Goal: Check status: Check status

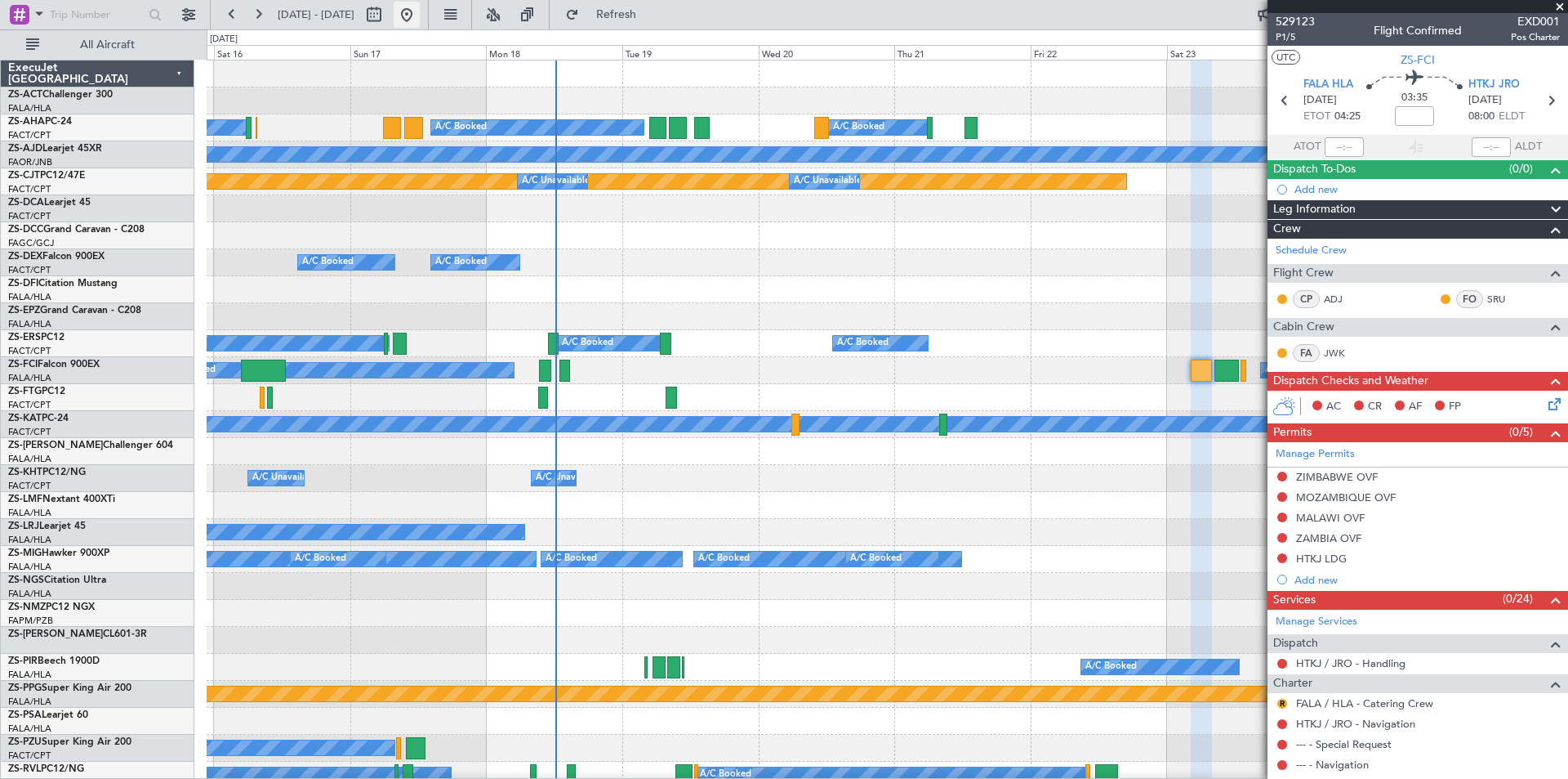
click at [420, 12] on button at bounding box center [407, 15] width 27 height 27
click at [387, 15] on button at bounding box center [375, 15] width 27 height 27
select select "8"
select select "2025"
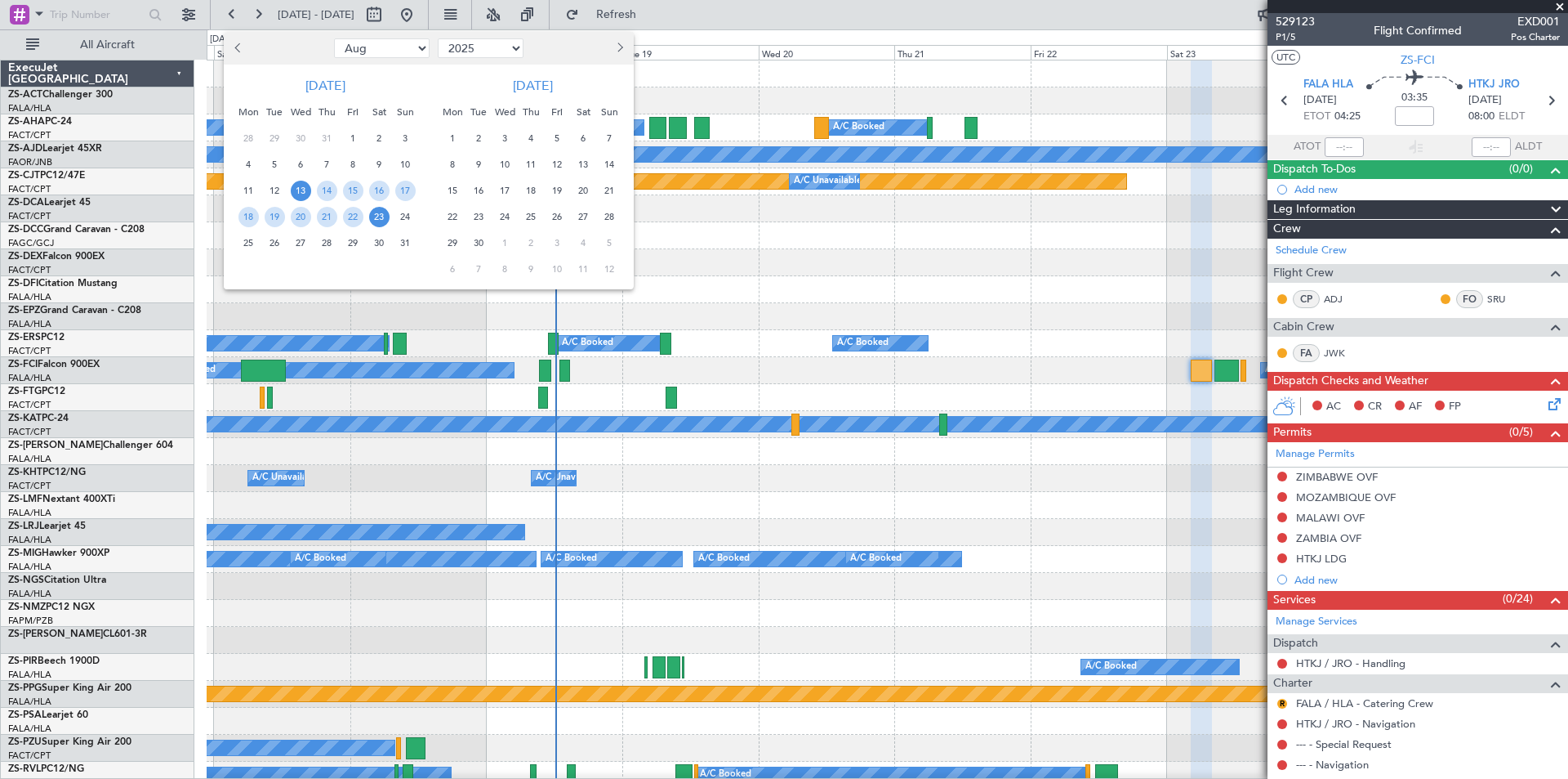
click at [586, 142] on span "6" at bounding box center [583, 138] width 20 height 20
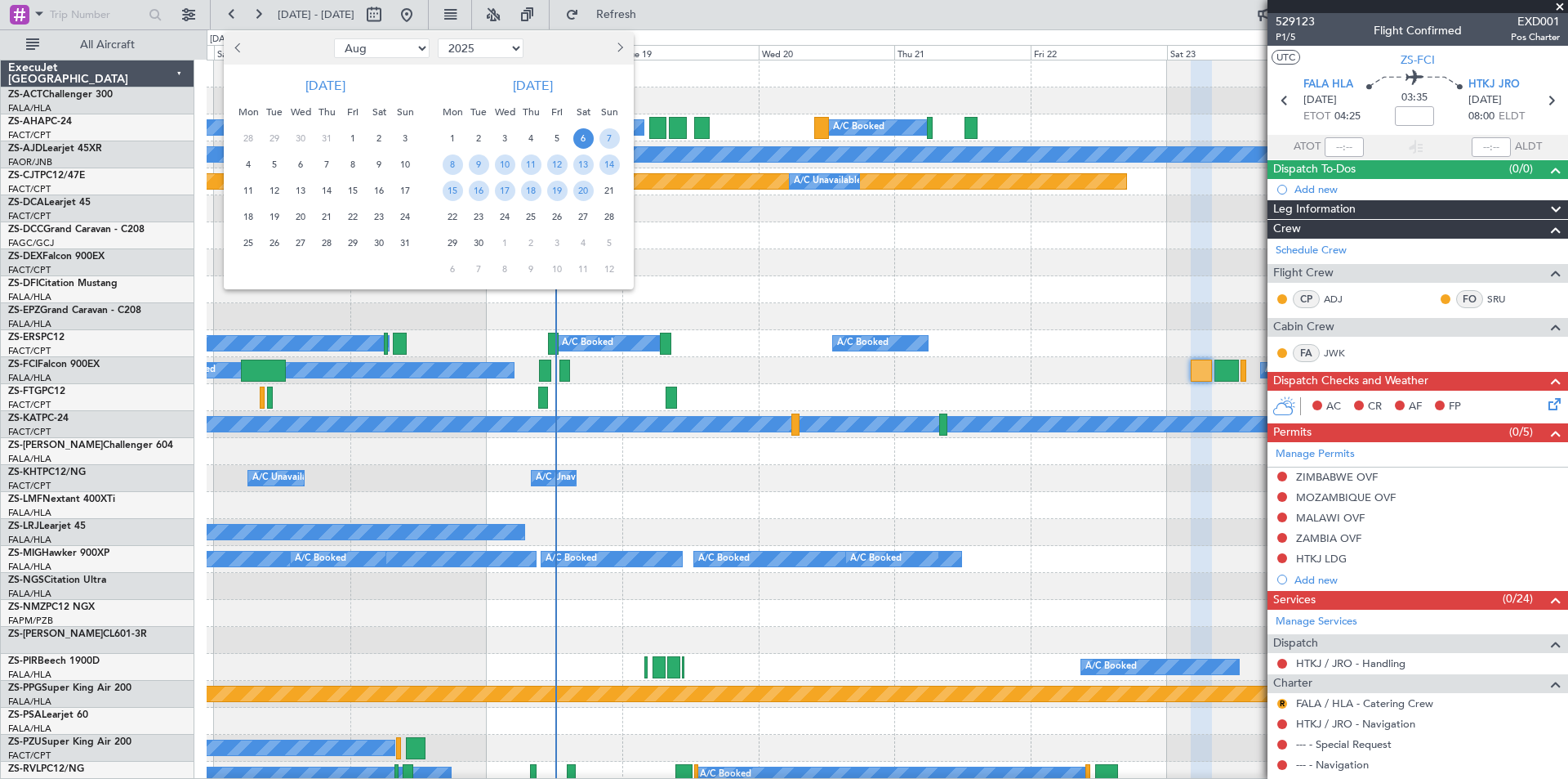
click at [586, 142] on span "6" at bounding box center [583, 138] width 20 height 20
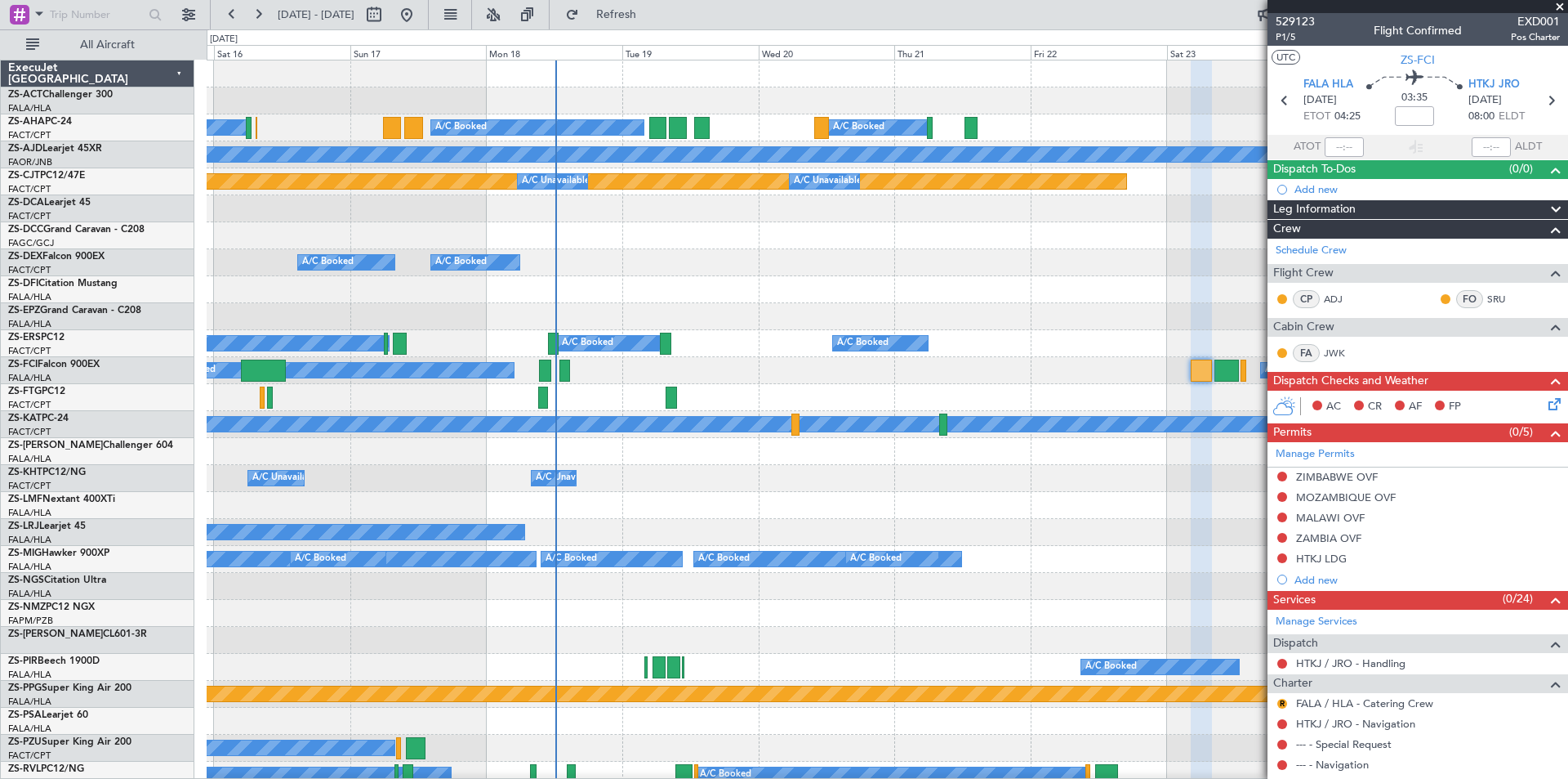
select select "9"
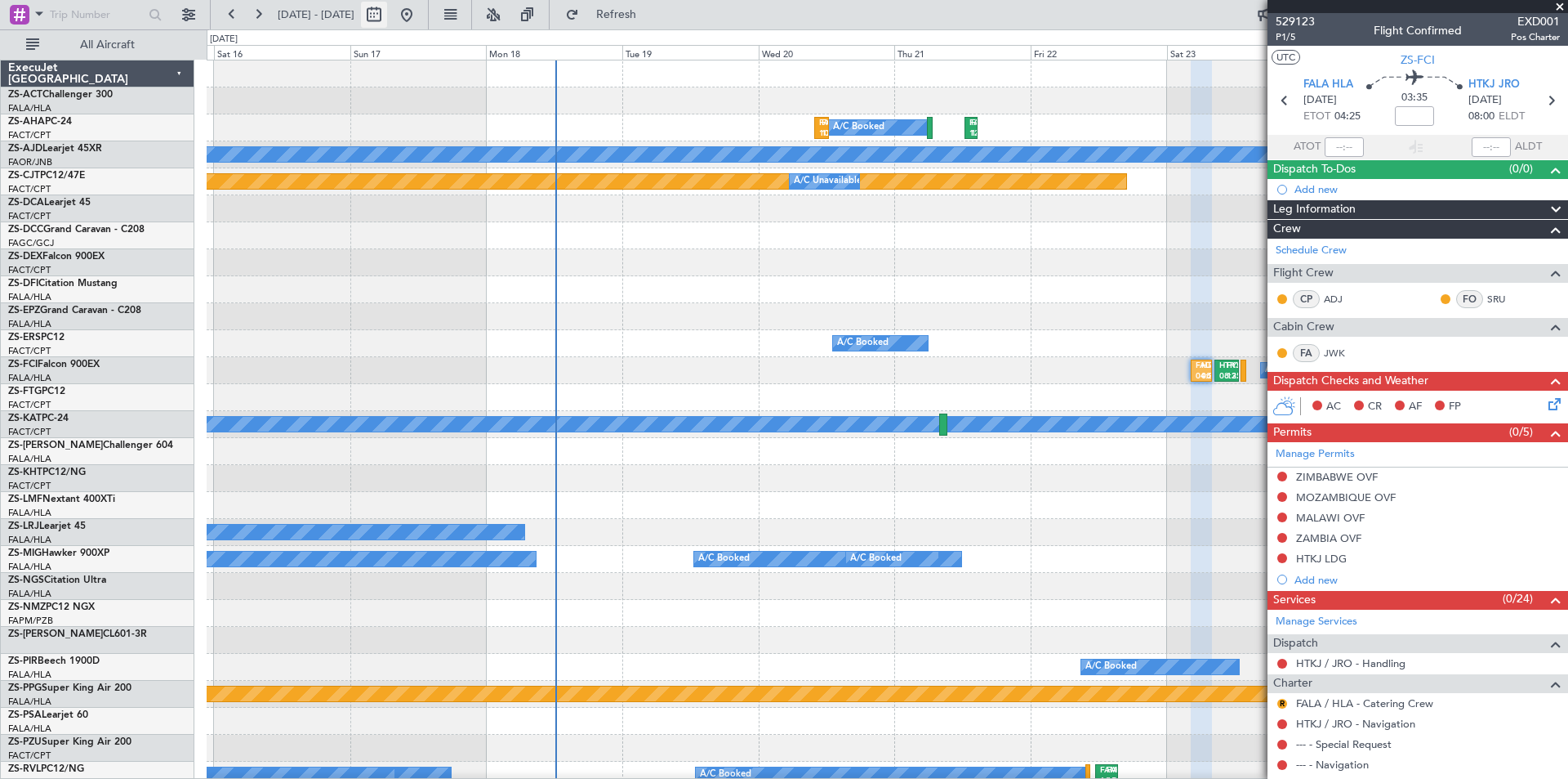
click at [387, 14] on button at bounding box center [375, 15] width 27 height 27
select select "9"
select select "2025"
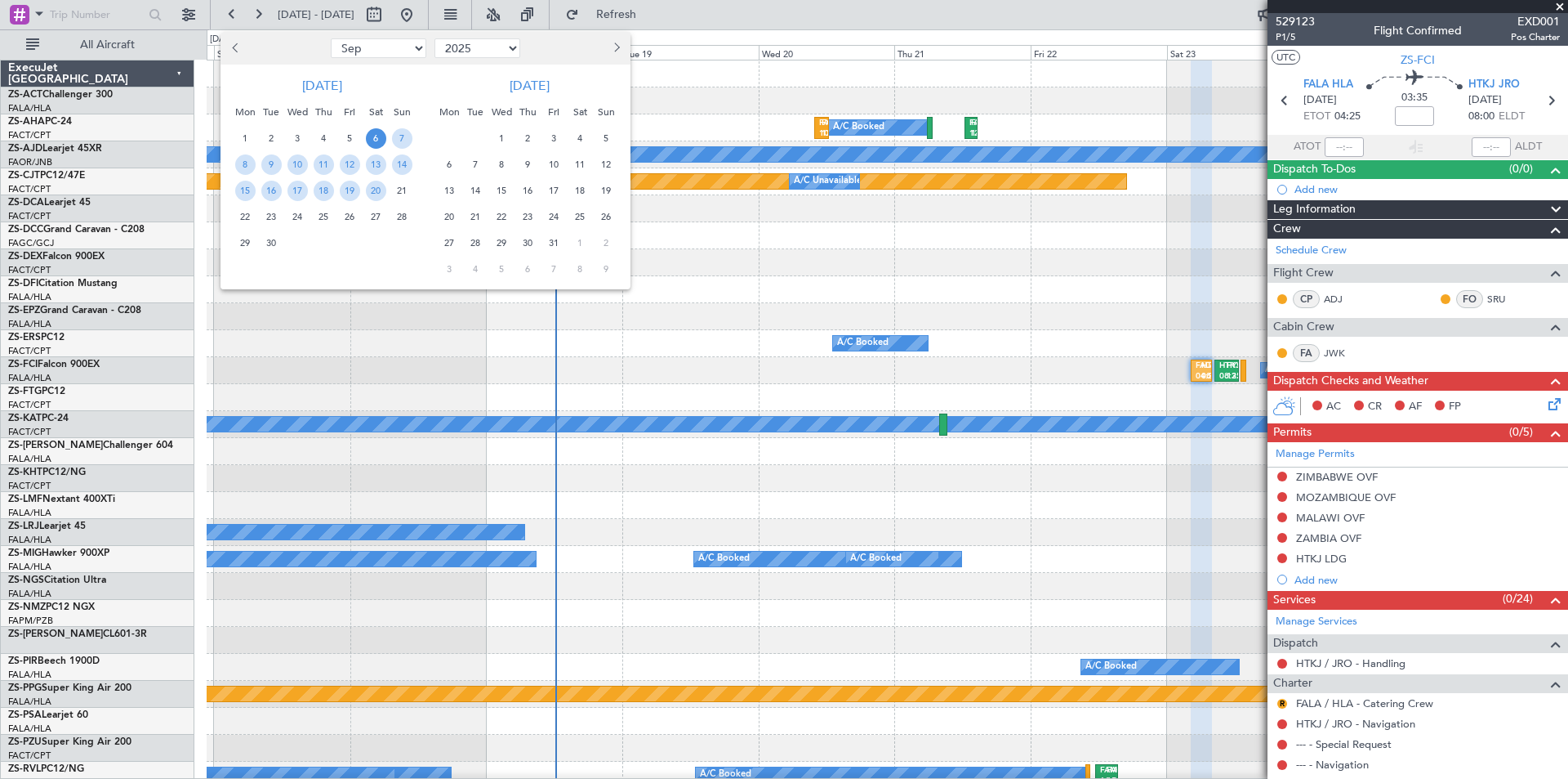
click at [372, 136] on span "6" at bounding box center [376, 138] width 20 height 20
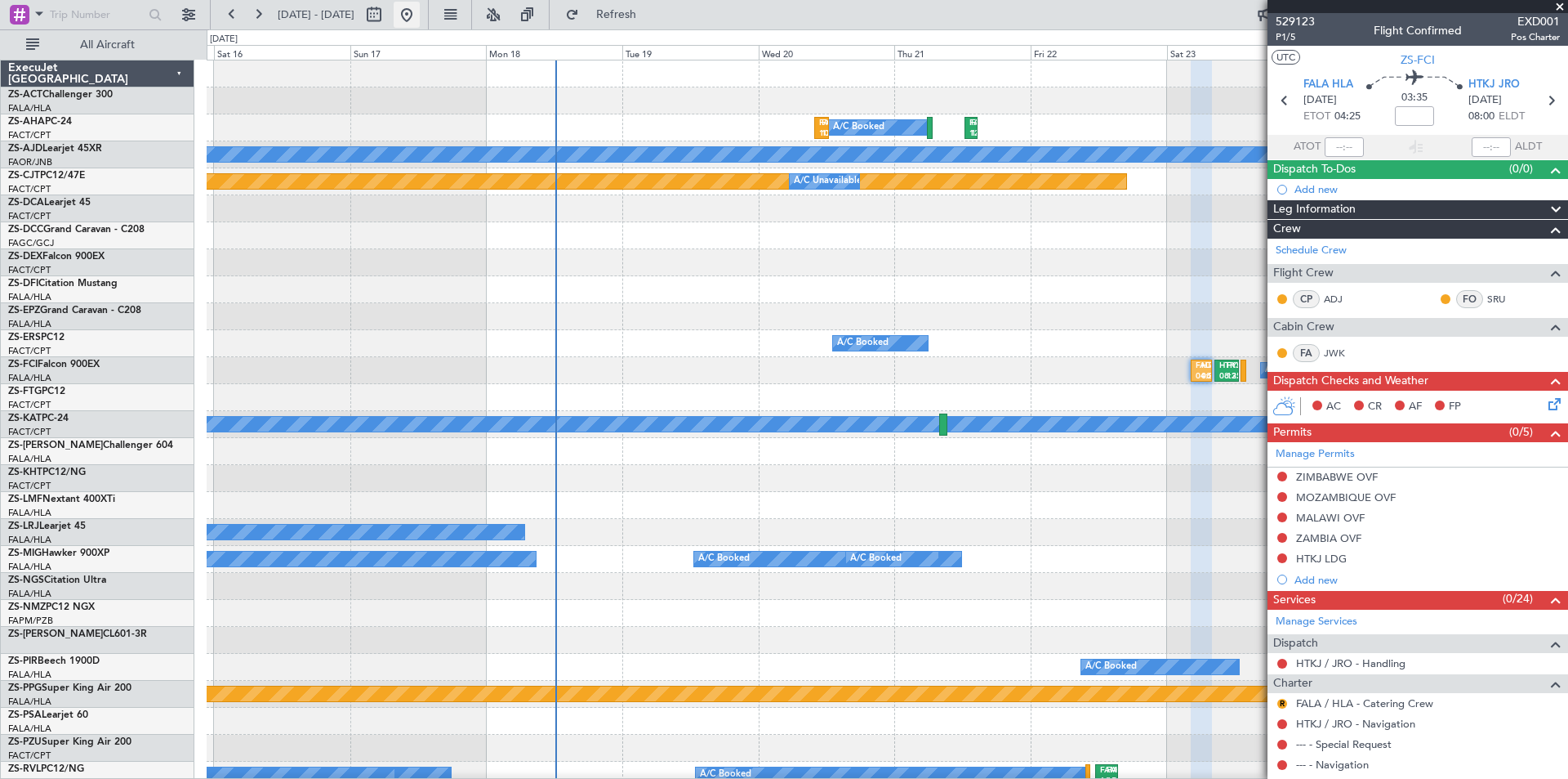
click at [420, 10] on button at bounding box center [407, 15] width 27 height 27
click at [1559, 5] on span at bounding box center [1560, 7] width 16 height 15
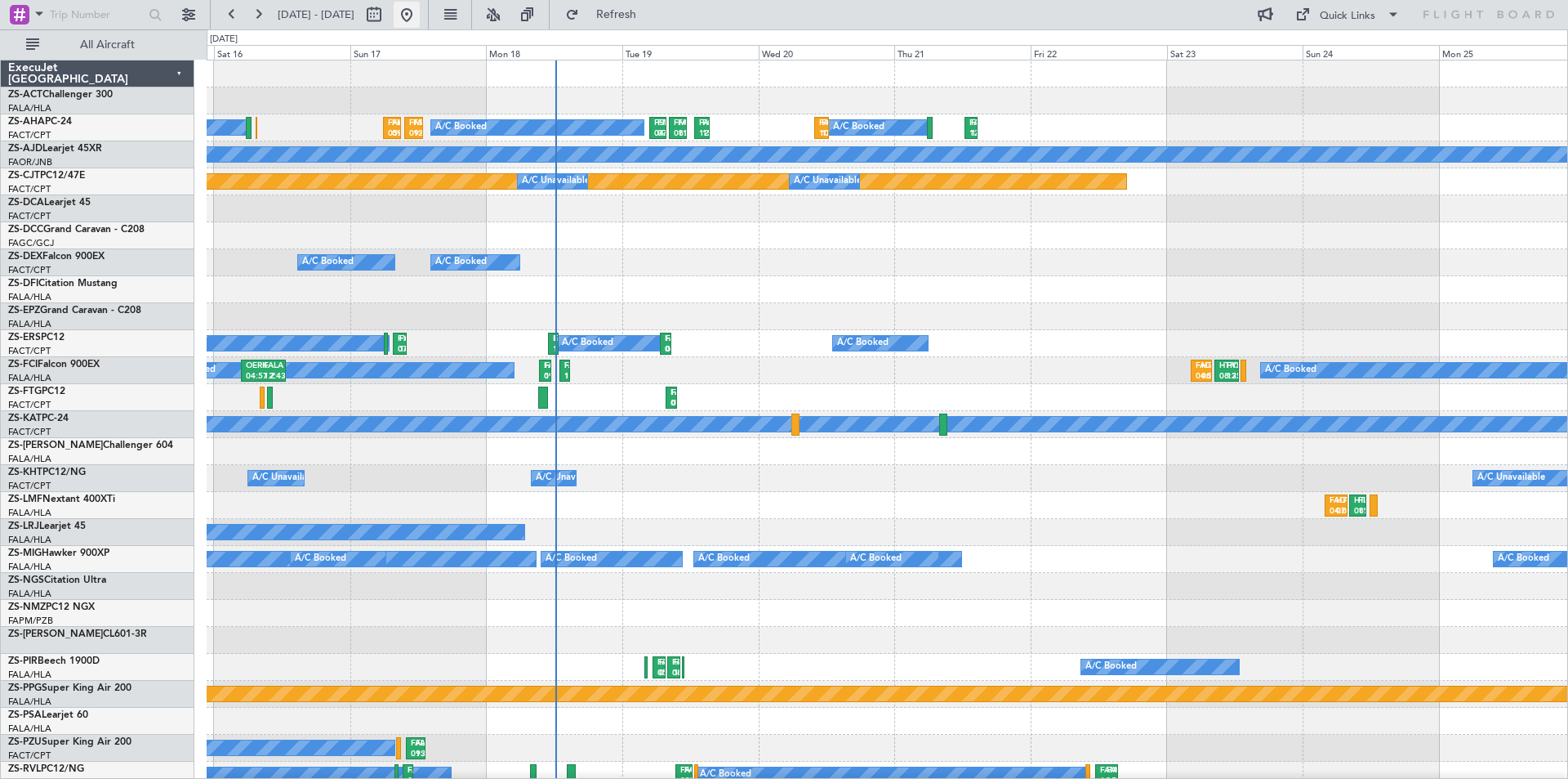
click at [420, 20] on button at bounding box center [407, 15] width 27 height 27
click at [387, 19] on button at bounding box center [375, 15] width 27 height 27
select select "8"
select select "2025"
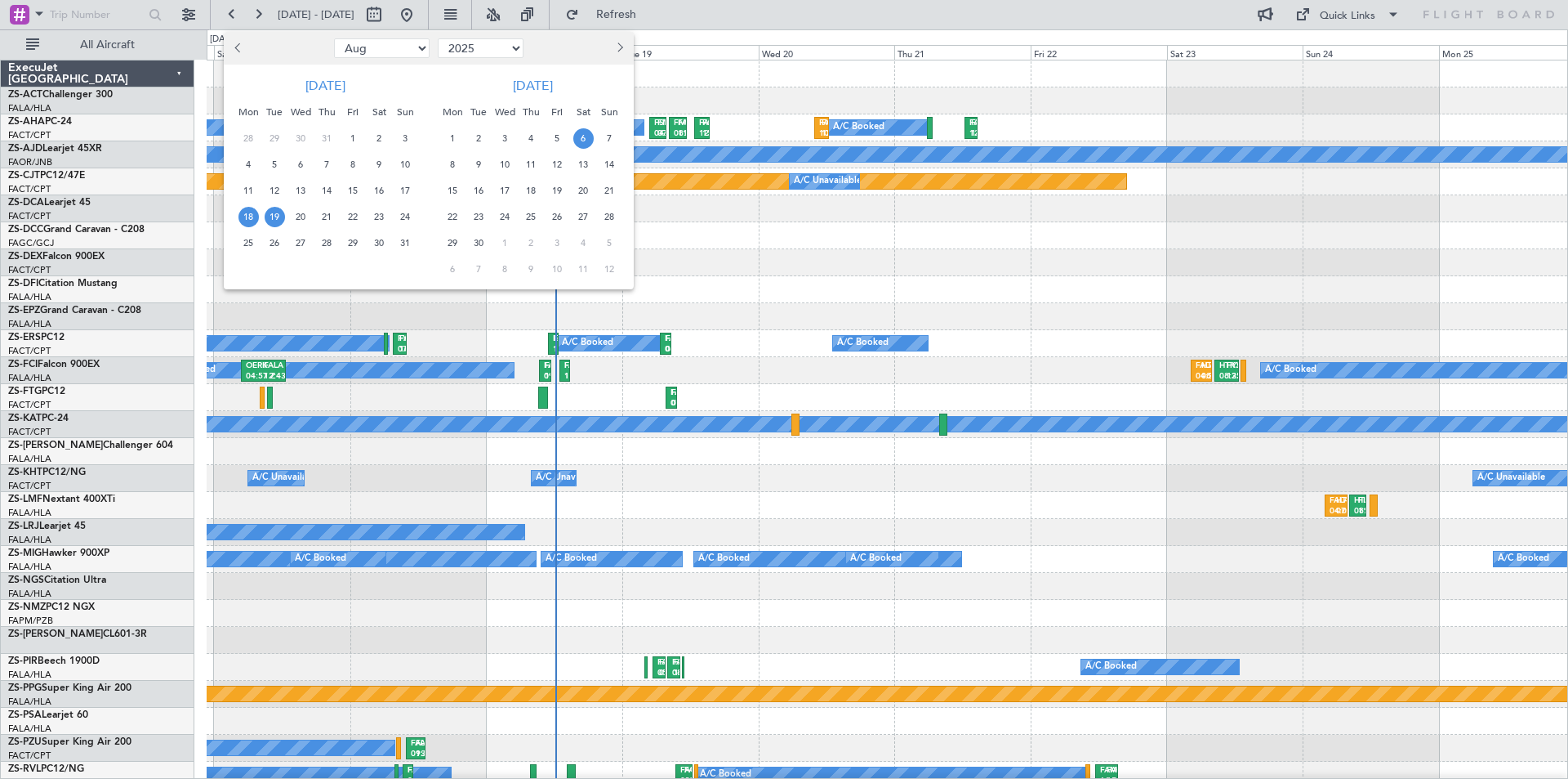
click at [581, 134] on span "6" at bounding box center [583, 138] width 20 height 20
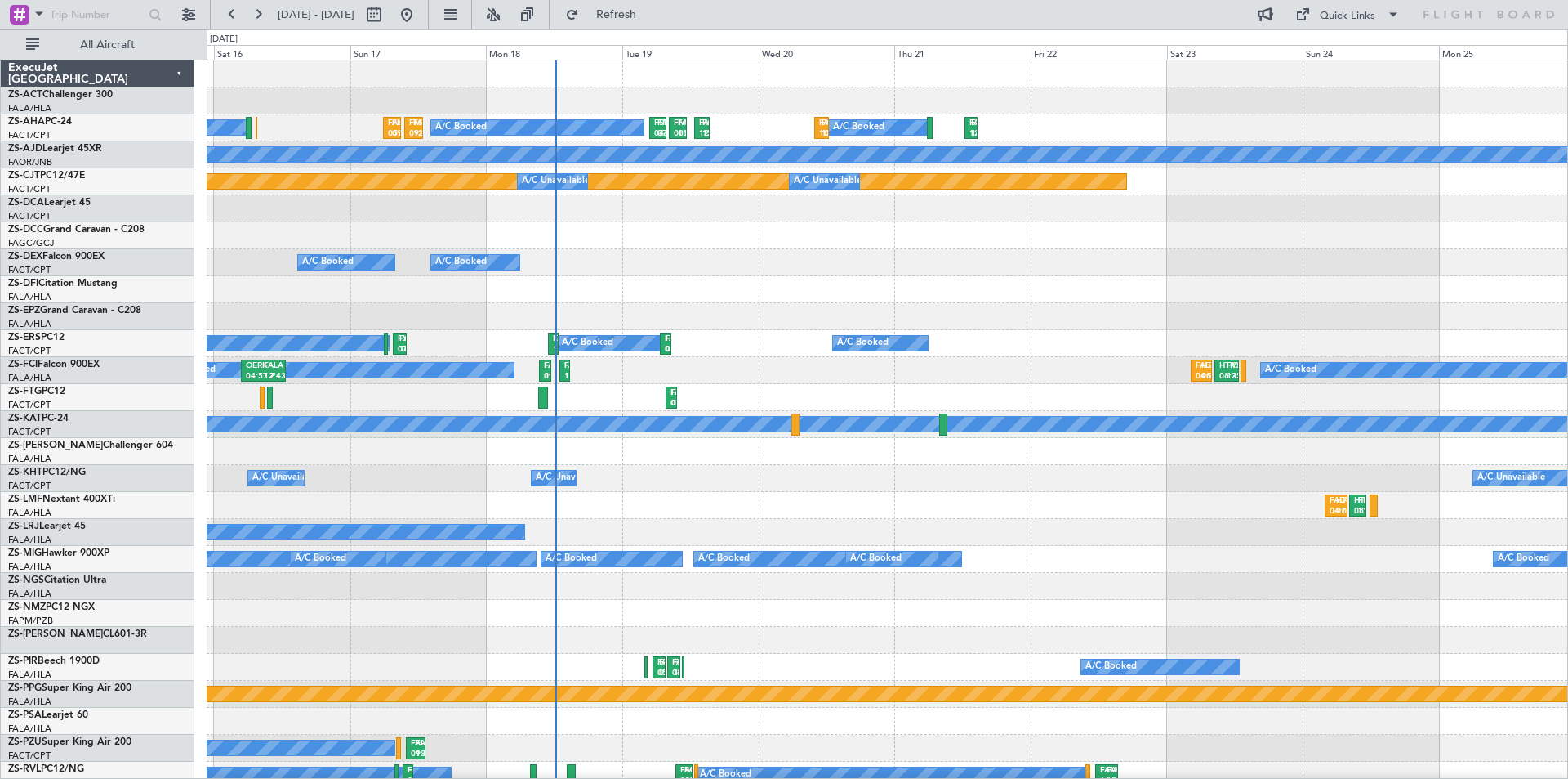
select select "9"
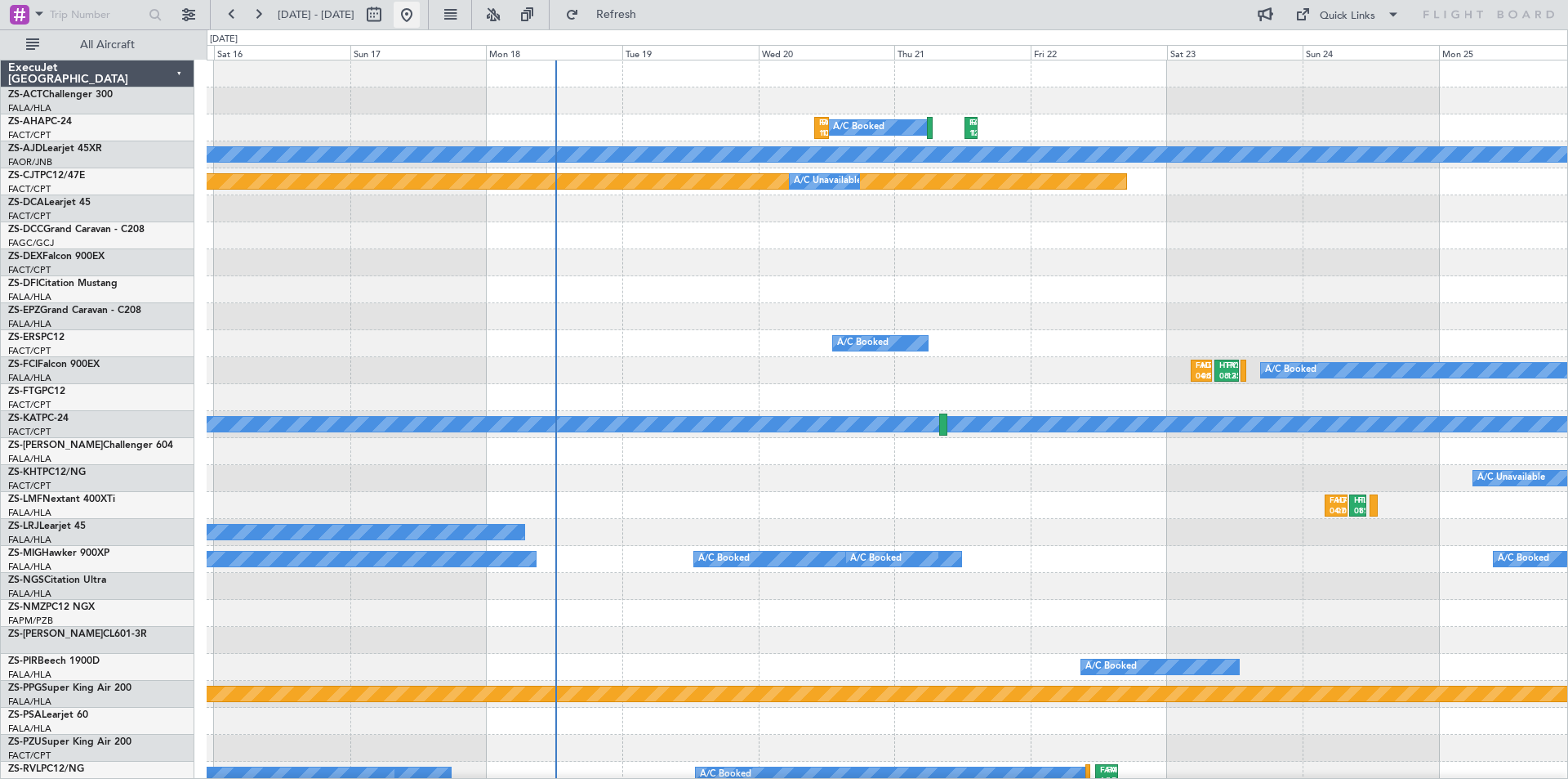
click at [420, 16] on button at bounding box center [407, 15] width 27 height 27
click at [387, 13] on button at bounding box center [375, 15] width 27 height 27
select select "8"
select select "2025"
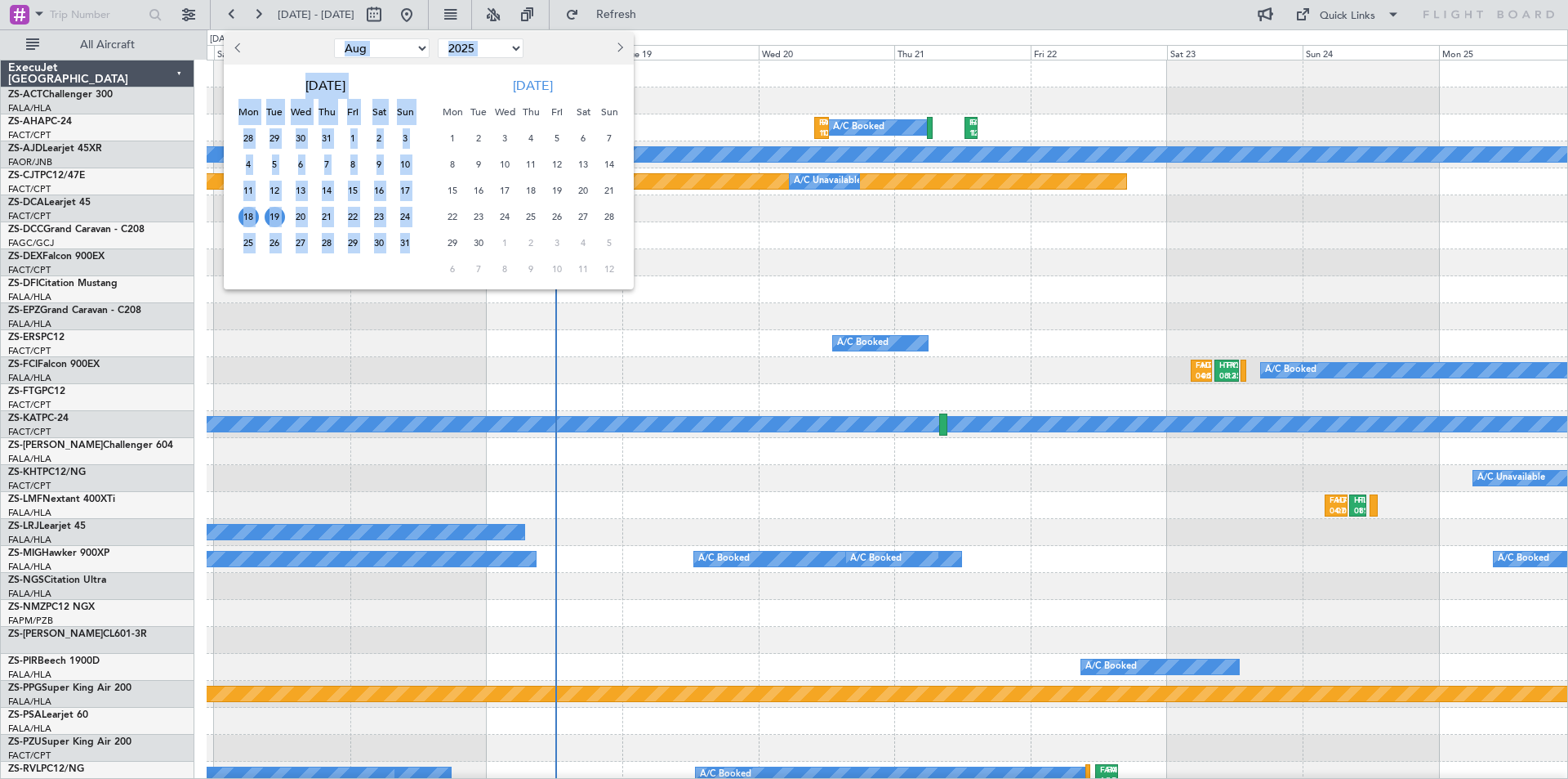
drag, startPoint x: 744, startPoint y: 267, endPoint x: 368, endPoint y: 265, distance: 376.0
click at [333, 267] on div "Jan Feb Mar Apr May Jun [DATE] Aug Sep Oct Nov [DATE] 2016 2017 2018 2019 2020 …" at bounding box center [784, 389] width 1568 height 779
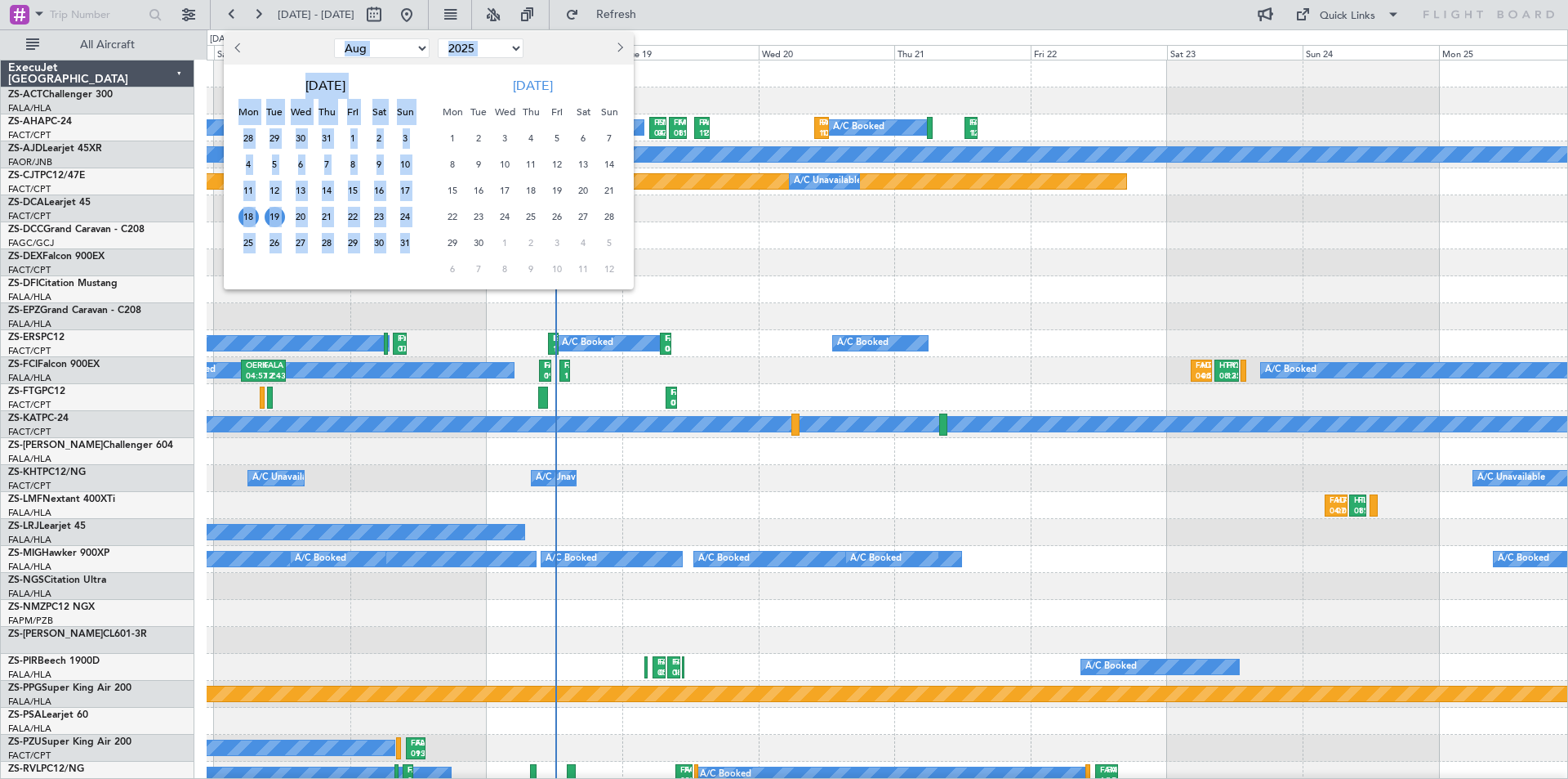
click at [1078, 293] on div at bounding box center [784, 389] width 1568 height 779
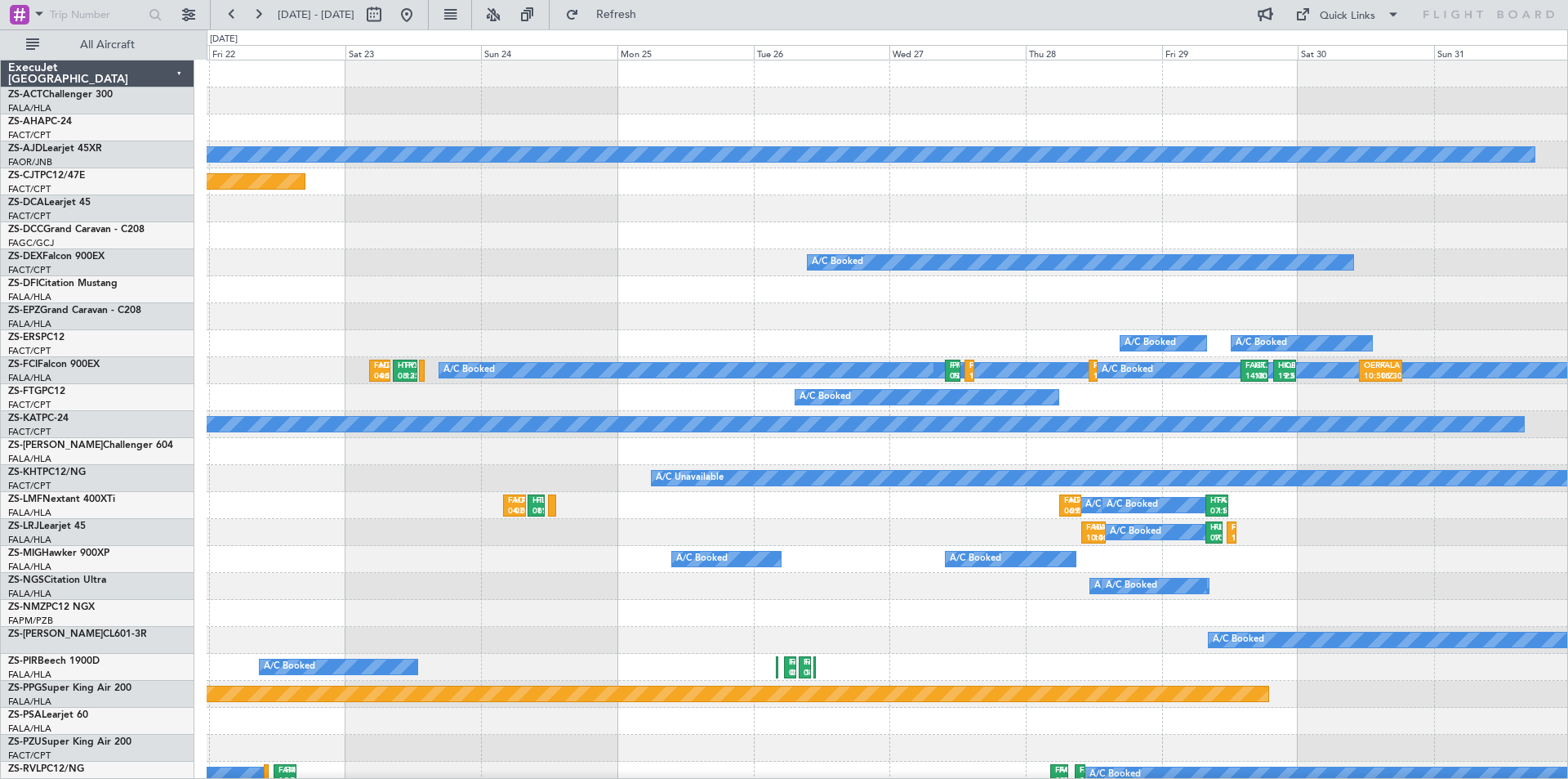
click at [583, 285] on div "FAKN 12:50 Z FACT 15:30 Z FACT 10:00 Z FAMN 12:30 Z A/C Booked FAOR 12:30 Z FAC…" at bounding box center [887, 734] width 1361 height 1348
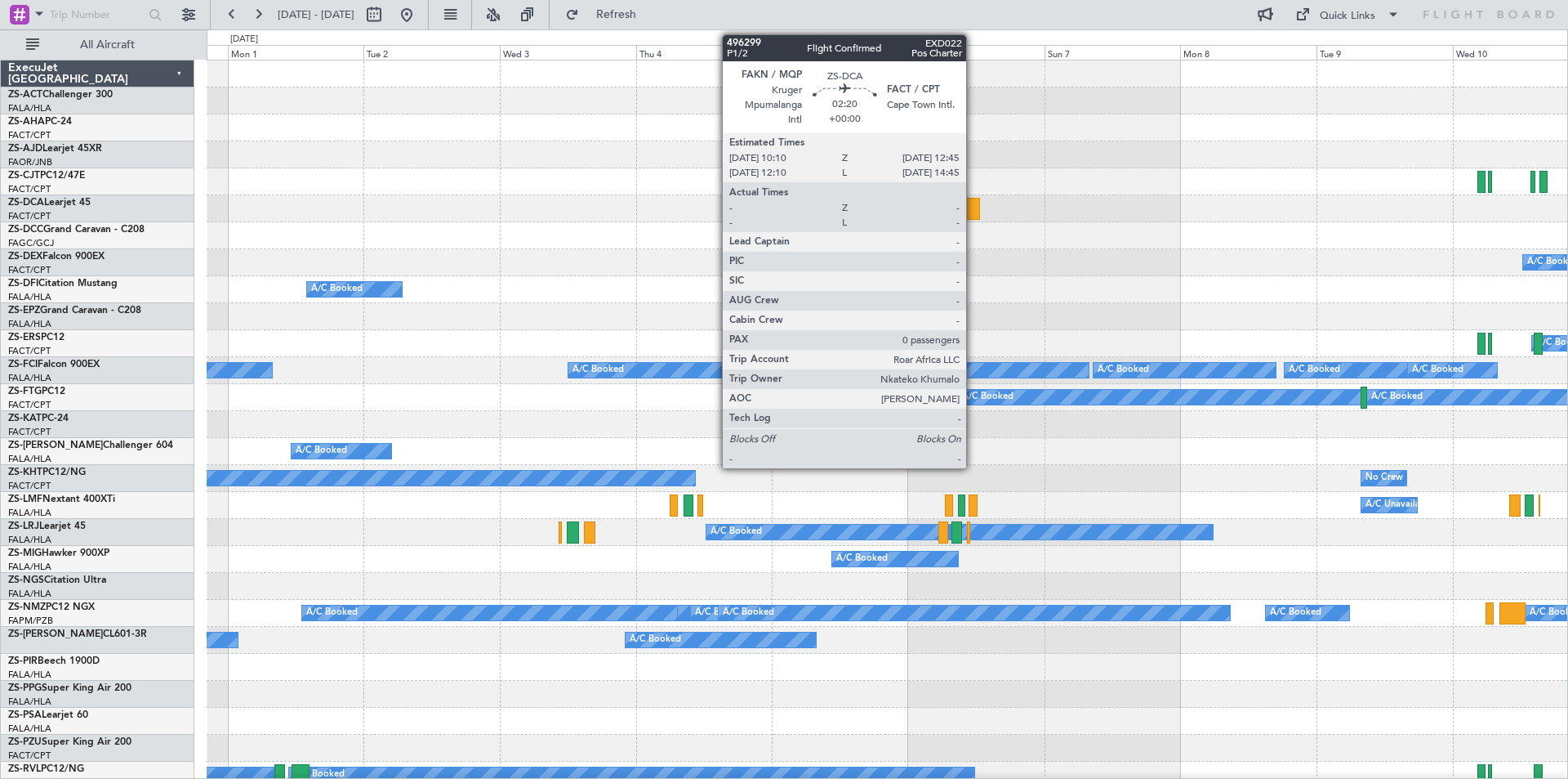
click at [974, 209] on div at bounding box center [973, 208] width 15 height 22
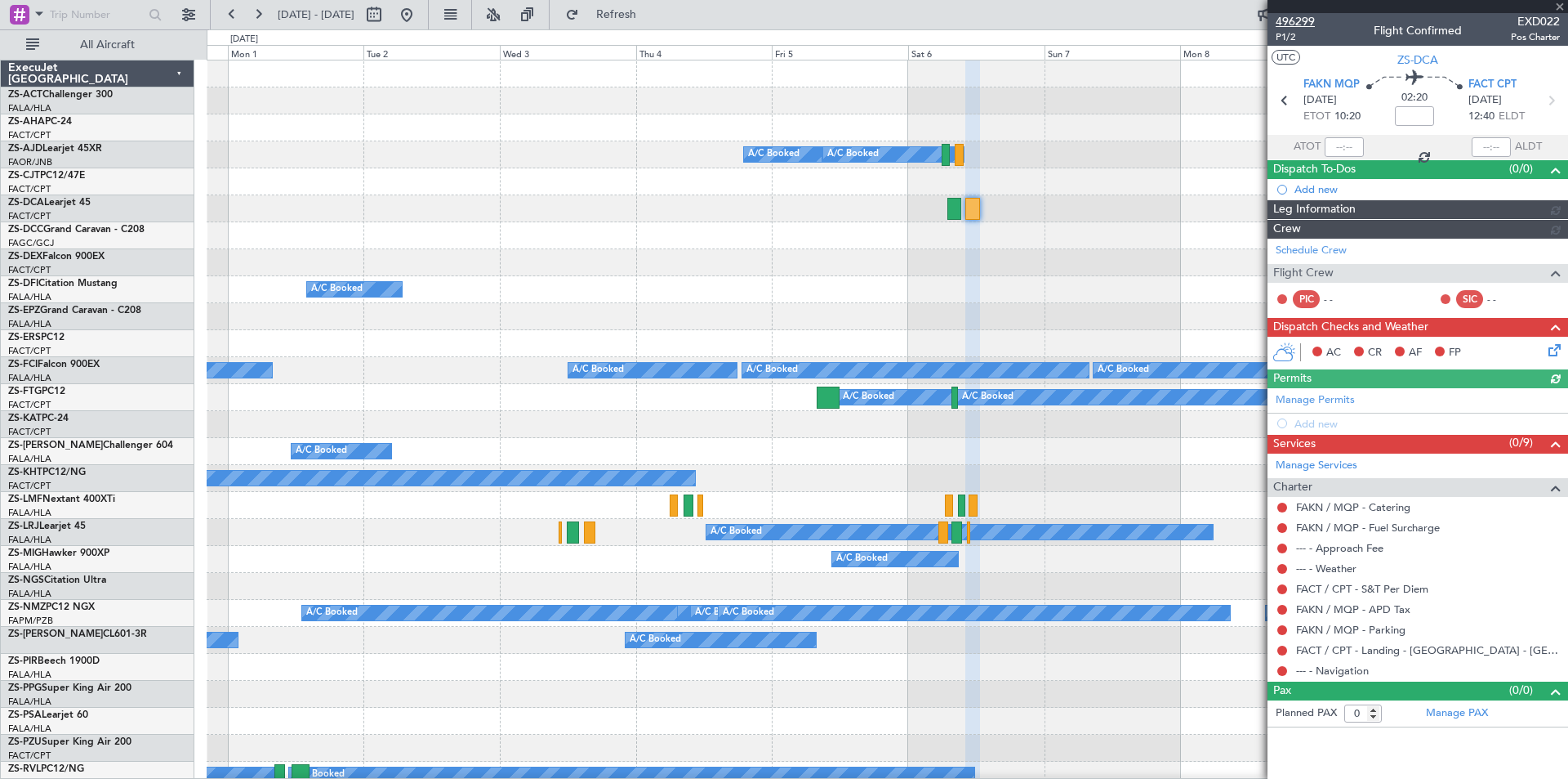
click at [1291, 22] on span "496299" at bounding box center [1295, 21] width 39 height 17
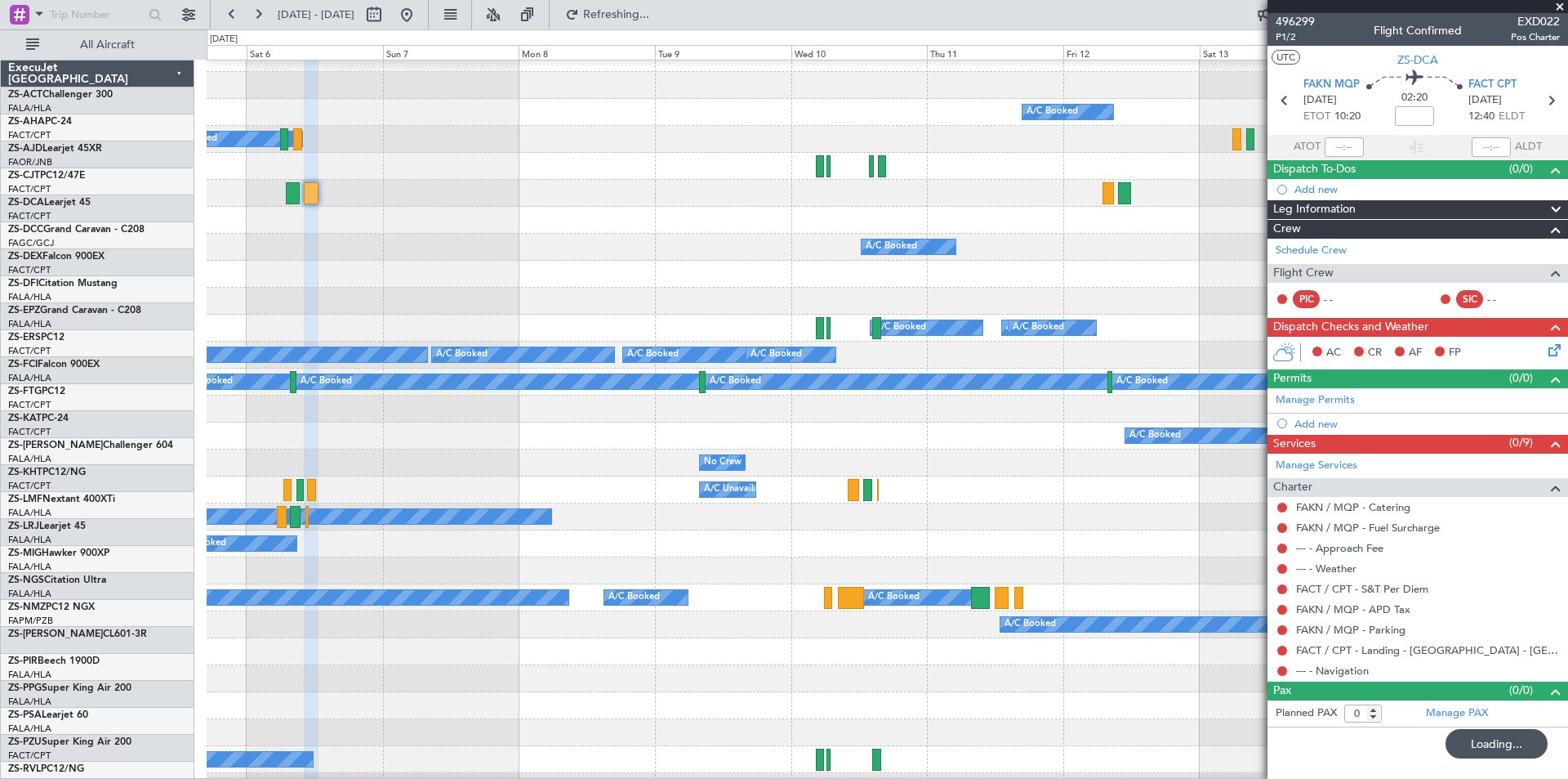
scroll to position [16, 0]
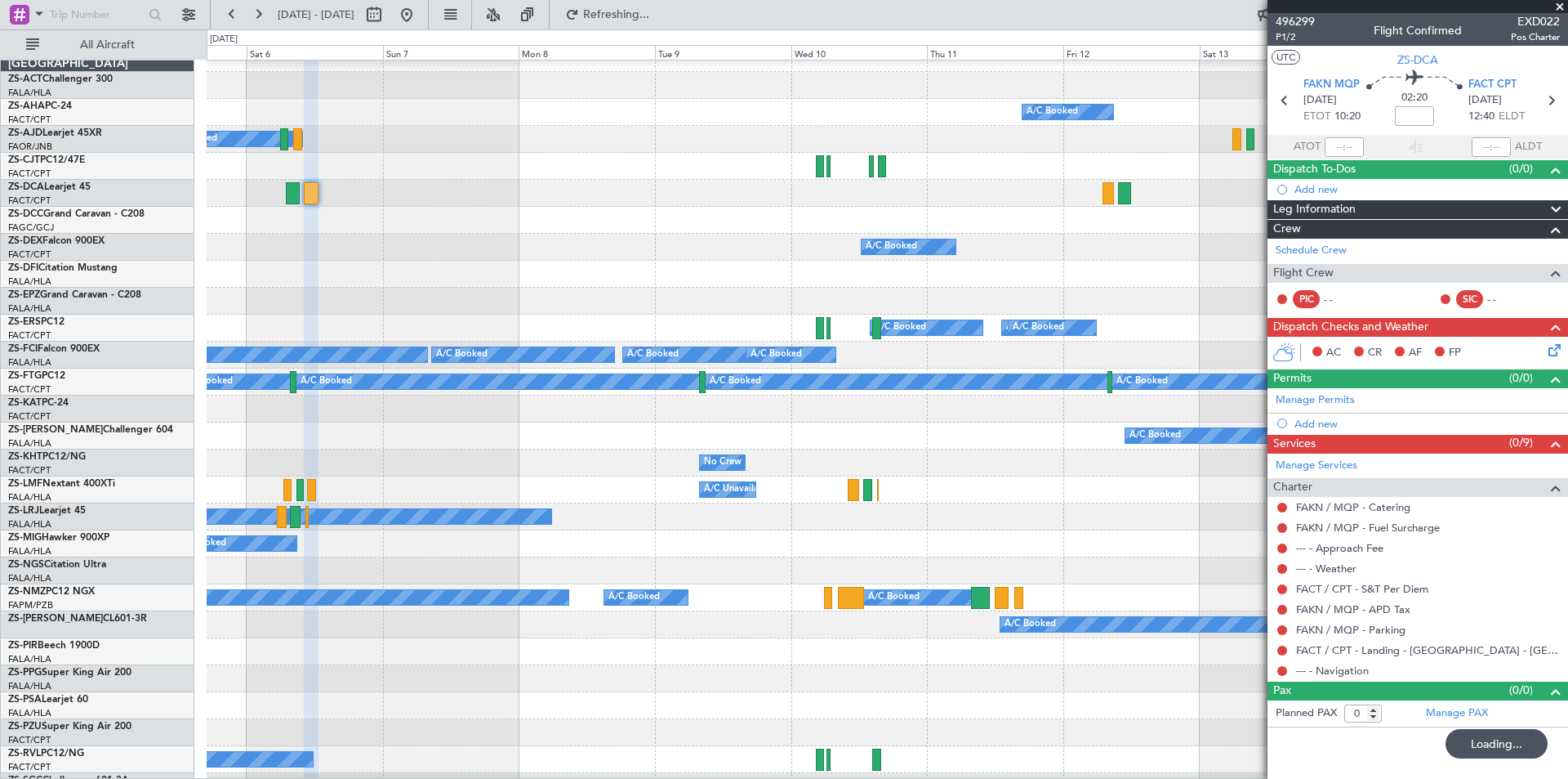
click at [401, 270] on div at bounding box center [887, 274] width 1361 height 27
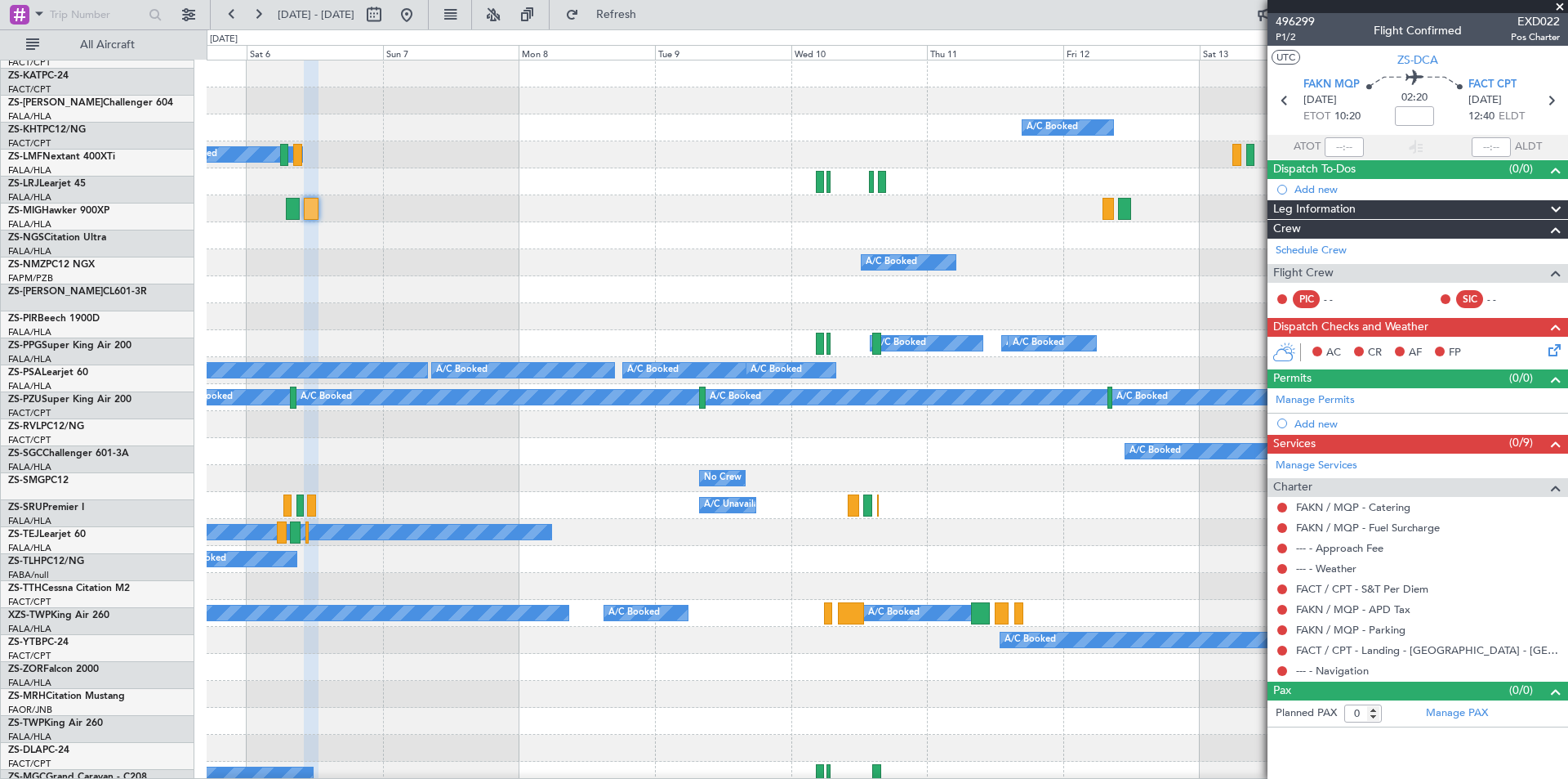
scroll to position [0, 0]
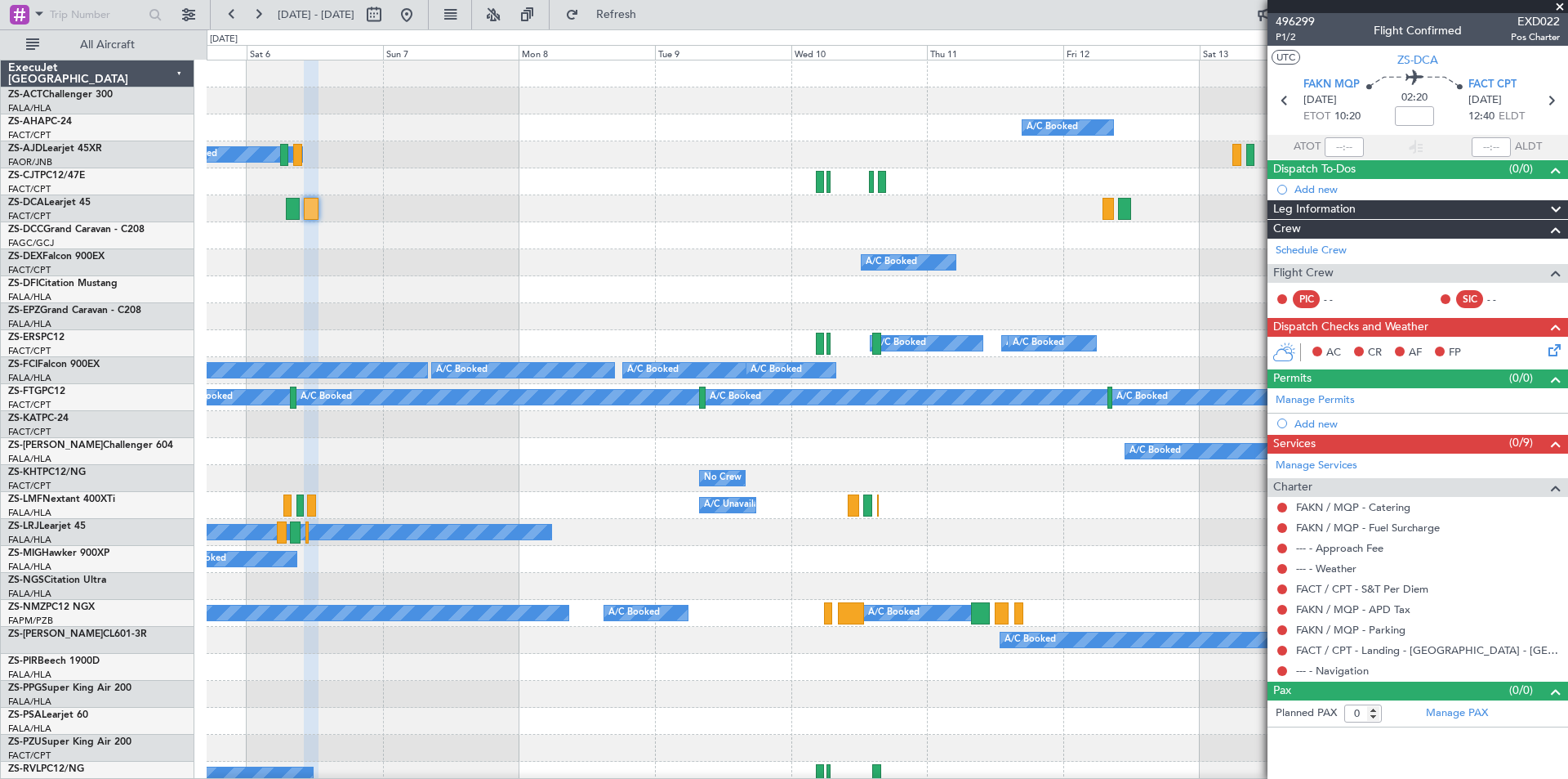
click at [356, 251] on div "A/C Booked" at bounding box center [887, 262] width 1361 height 27
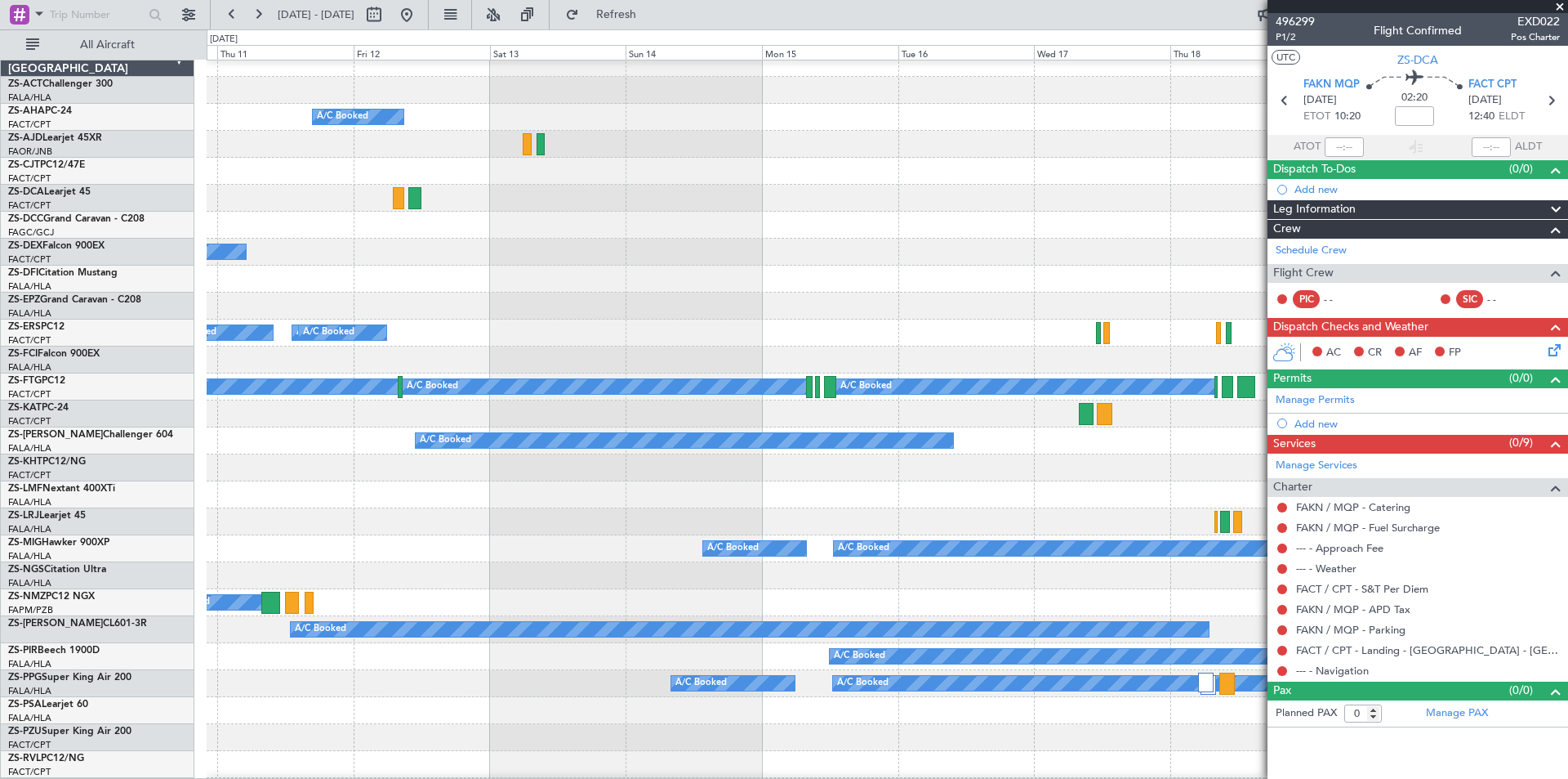
click at [469, 247] on div "A/C Booked" at bounding box center [887, 252] width 1361 height 27
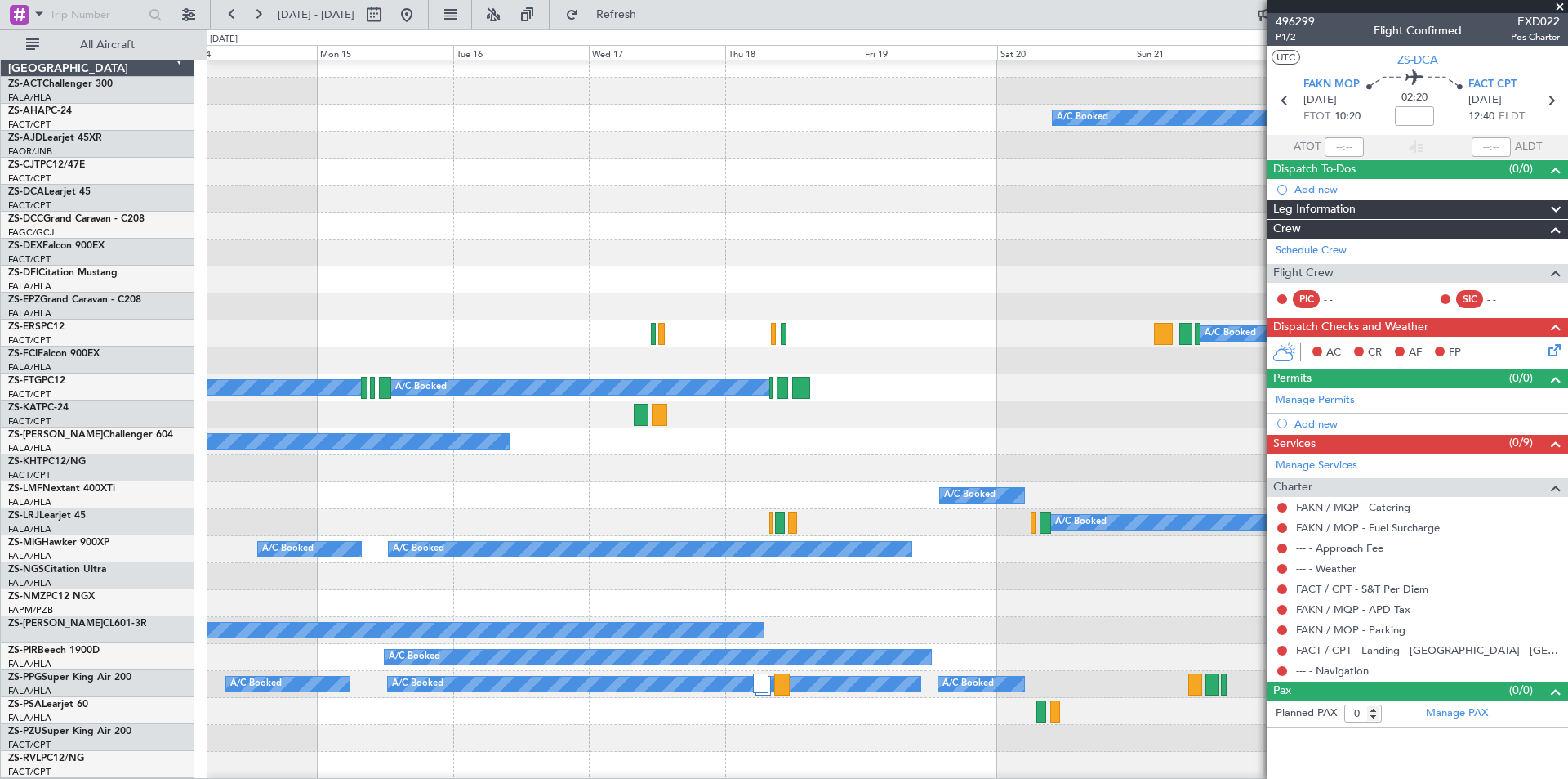
scroll to position [10, 0]
click at [741, 265] on div "A/C Booked A/C Booked A/C Booked A/C Booked A/C Booked A/C Booked A/C Booked A/…" at bounding box center [887, 752] width 1361 height 1402
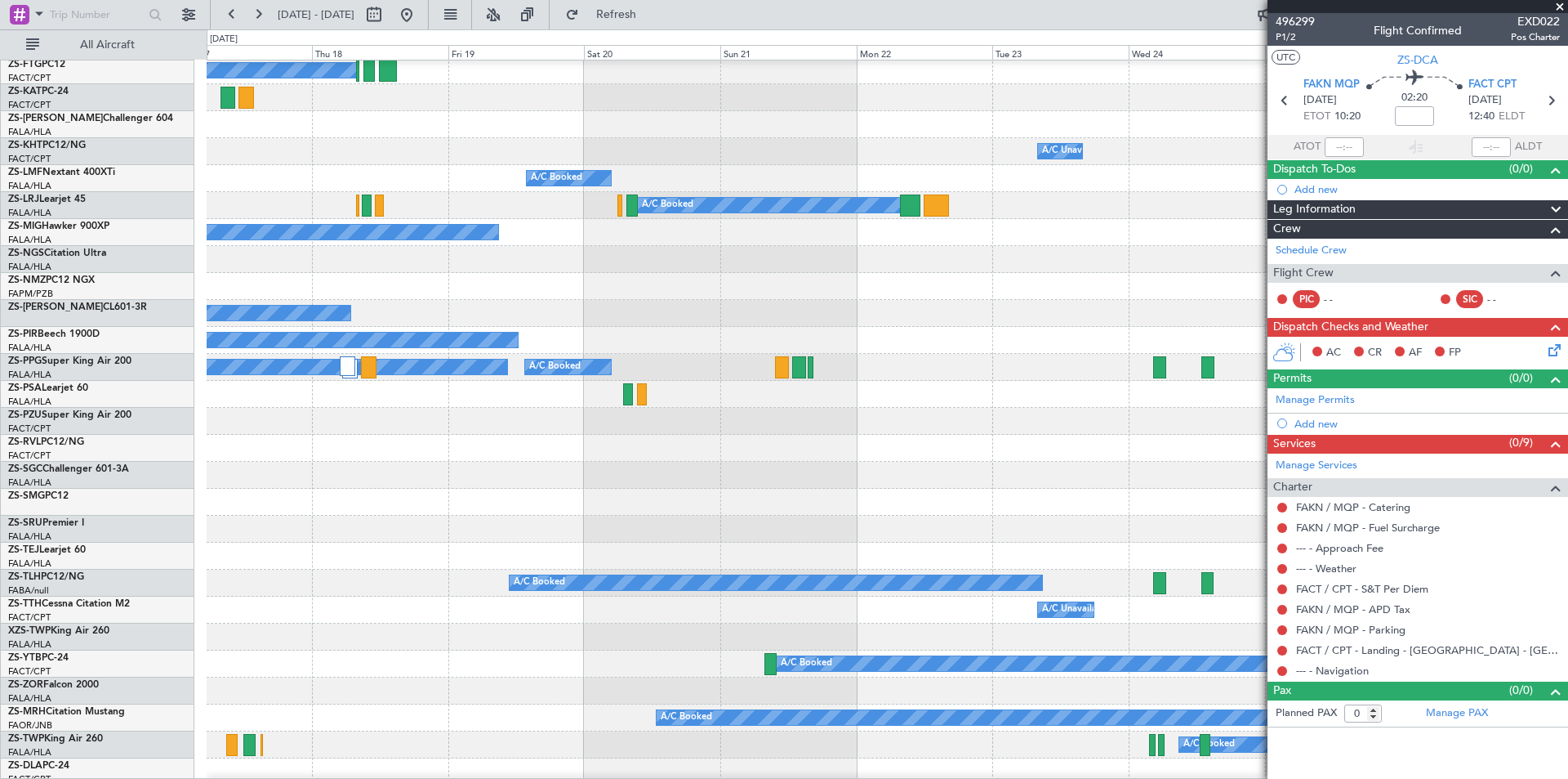
scroll to position [0, 0]
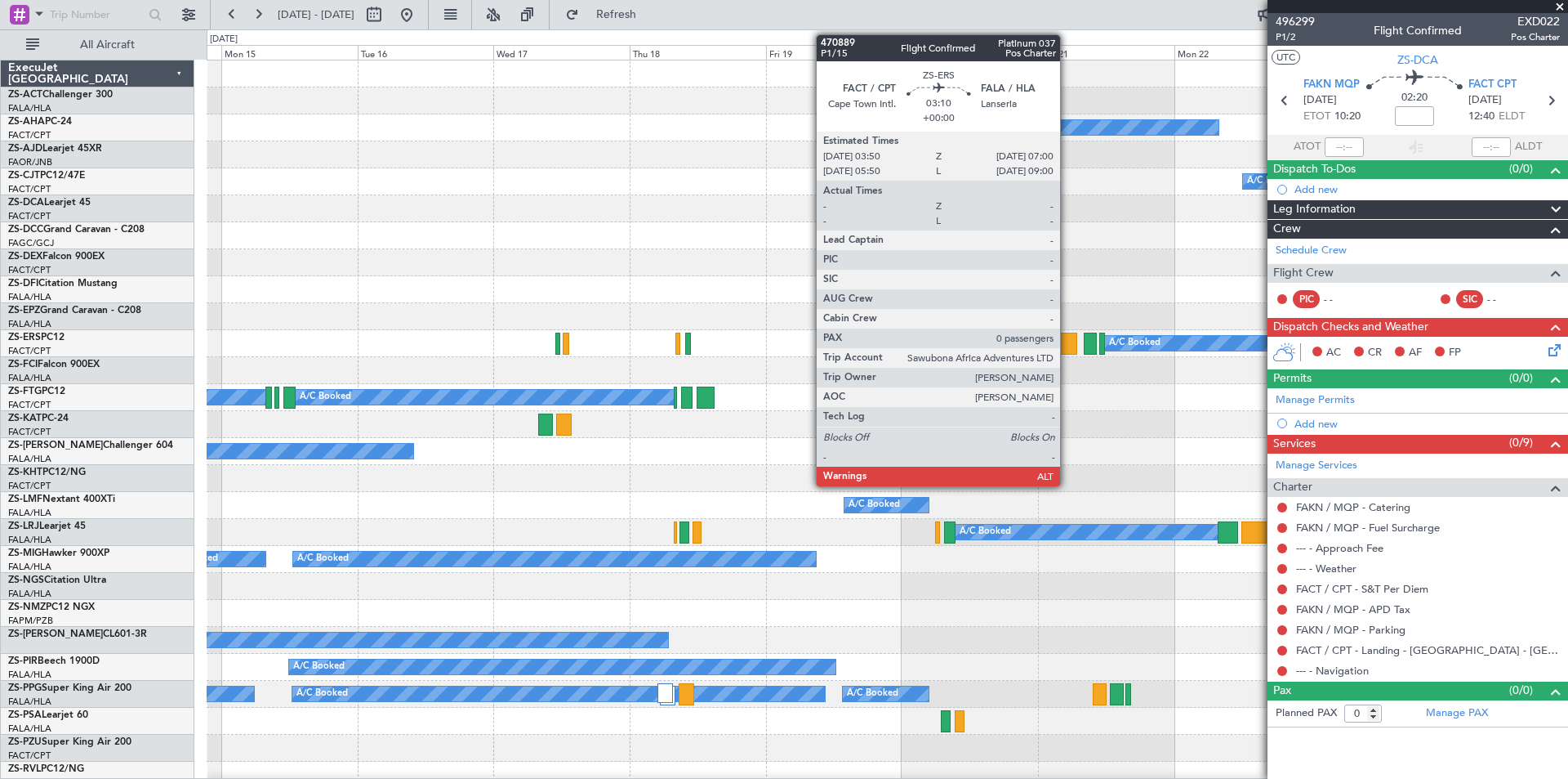
click at [1067, 348] on div at bounding box center [1067, 343] width 18 height 22
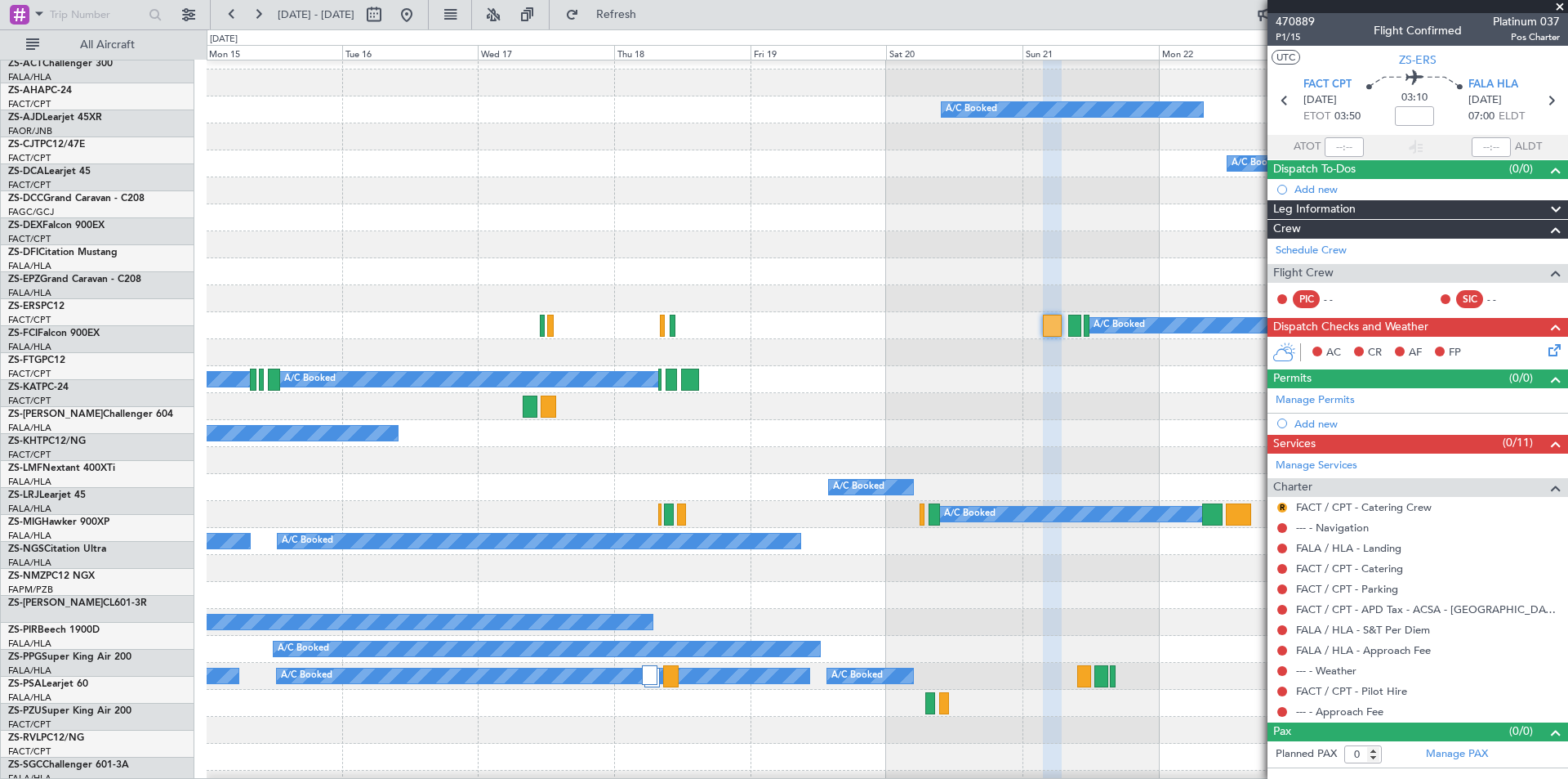
scroll to position [18, 0]
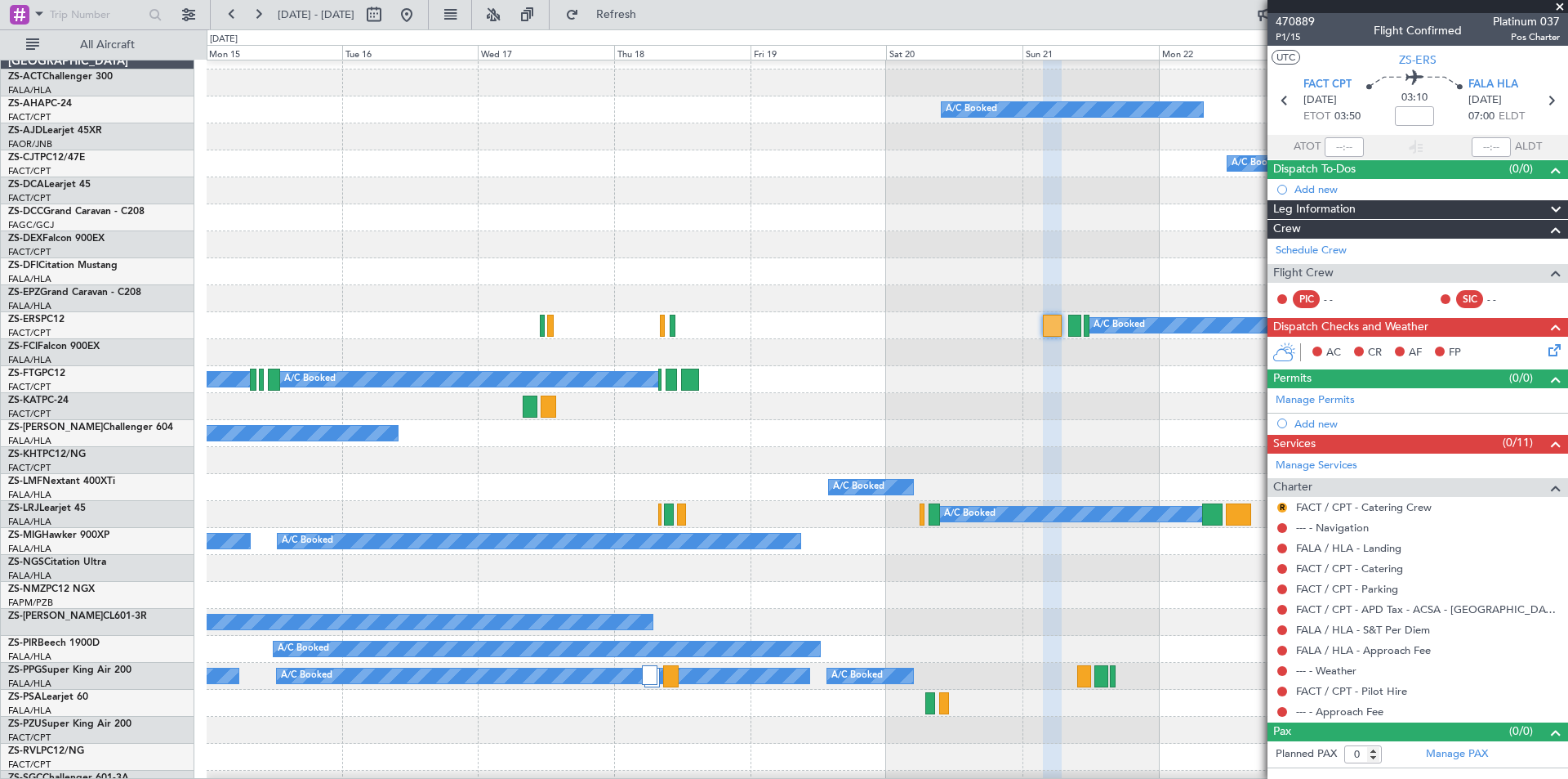
click at [964, 423] on div "A/C Booked" at bounding box center [887, 433] width 1361 height 27
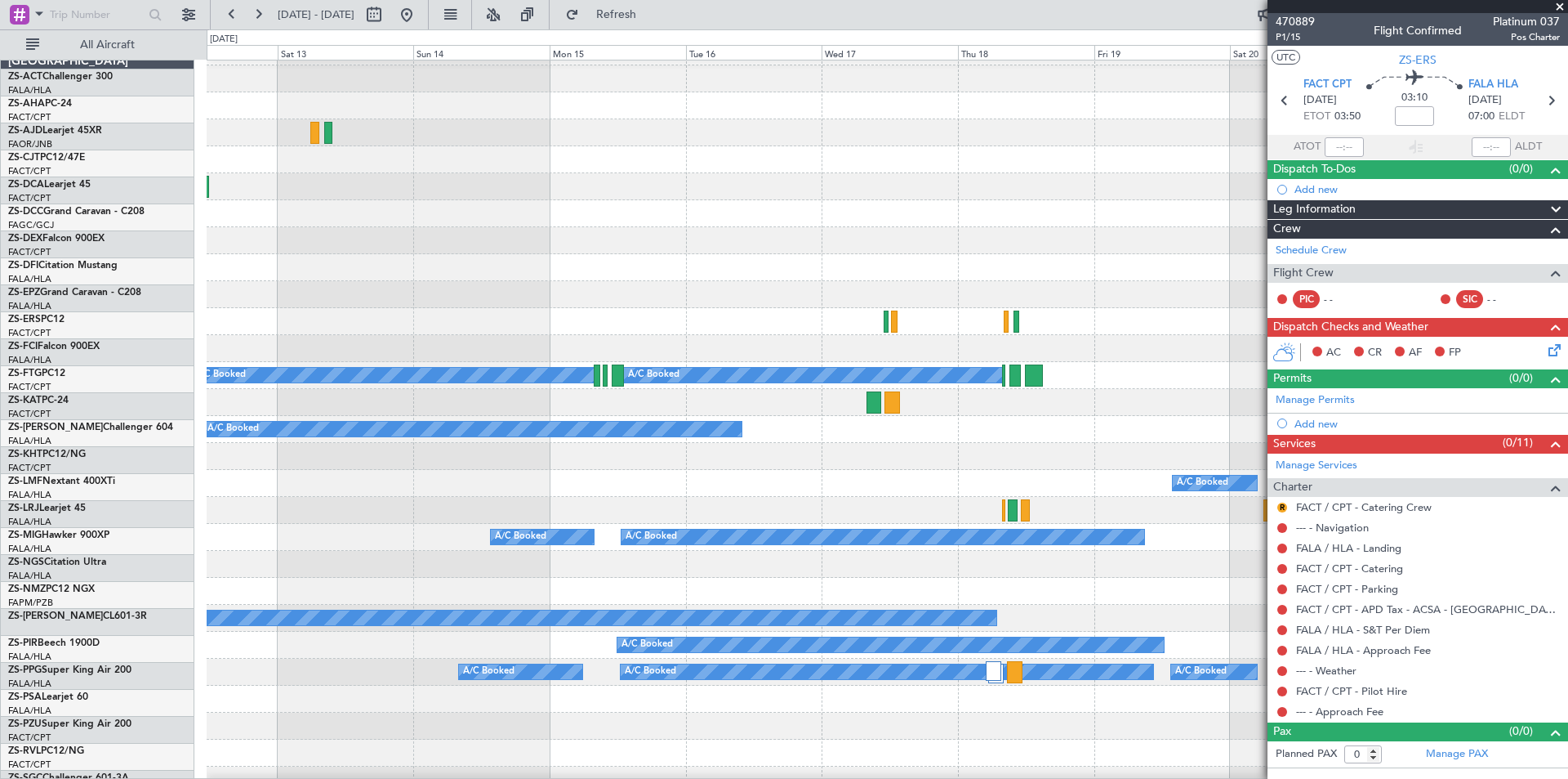
scroll to position [22, 0]
click at [862, 248] on div "A/C Booked" at bounding box center [887, 240] width 1361 height 27
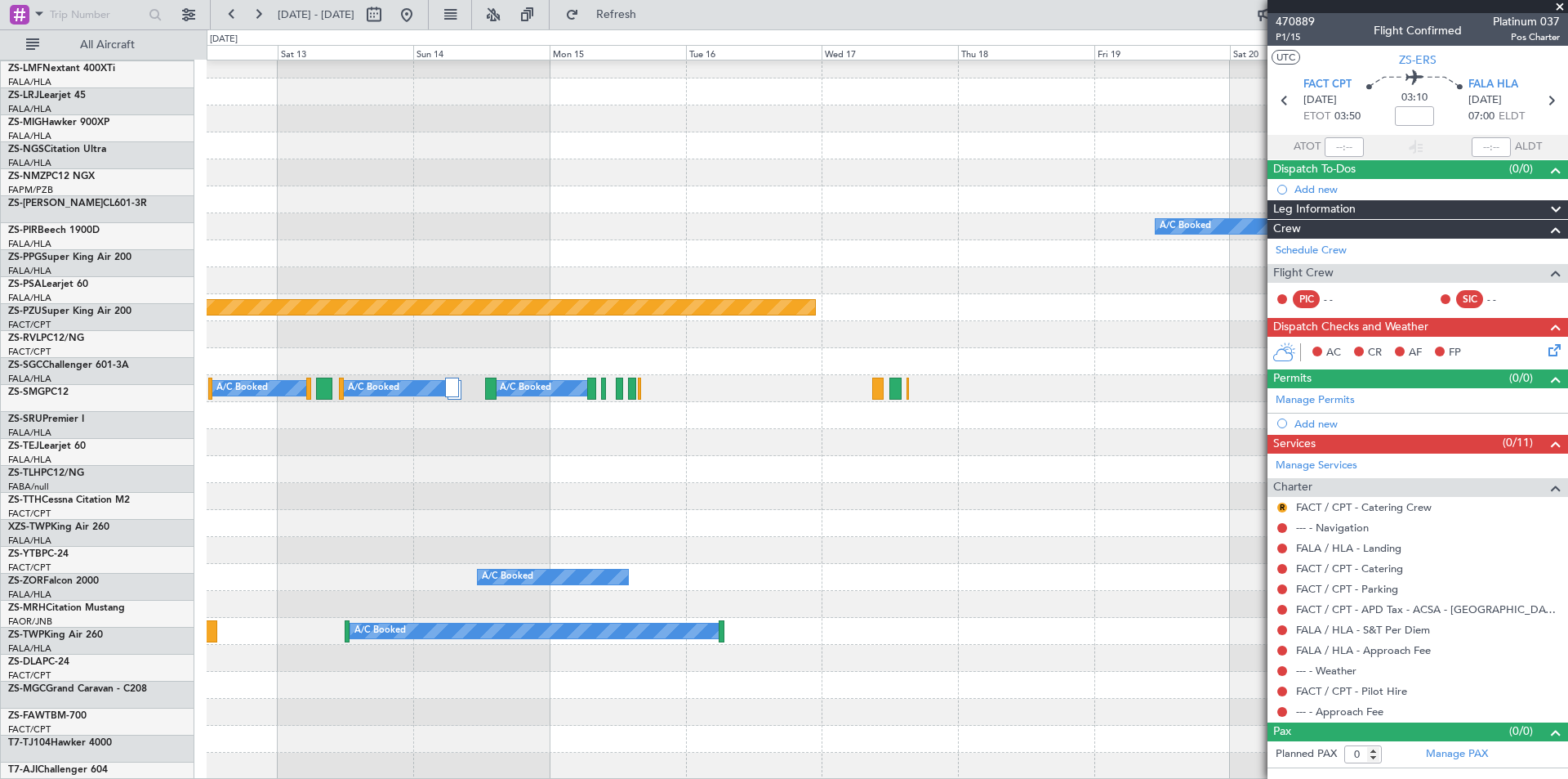
scroll to position [683, 0]
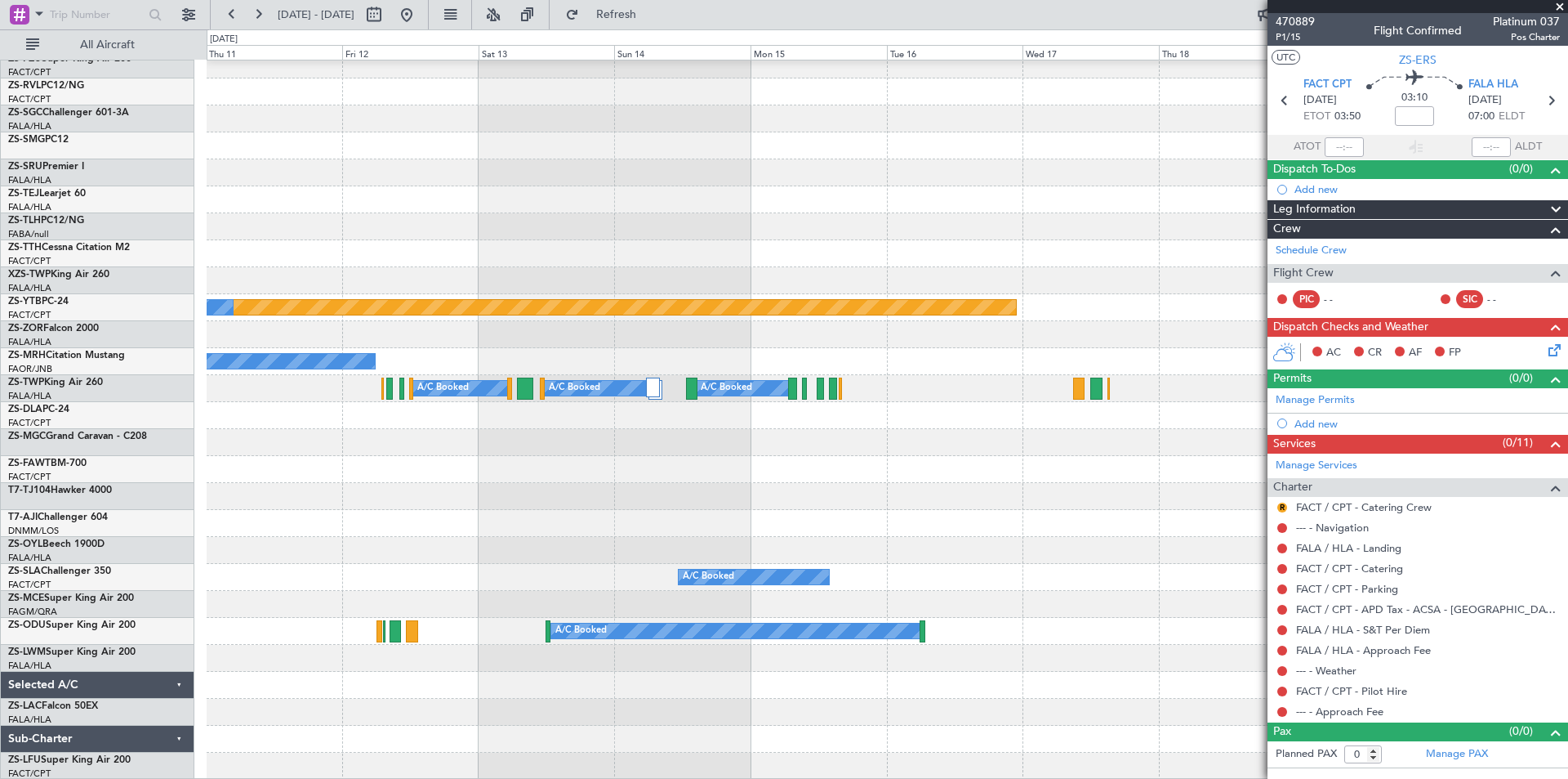
click at [671, 466] on div at bounding box center [887, 469] width 1361 height 27
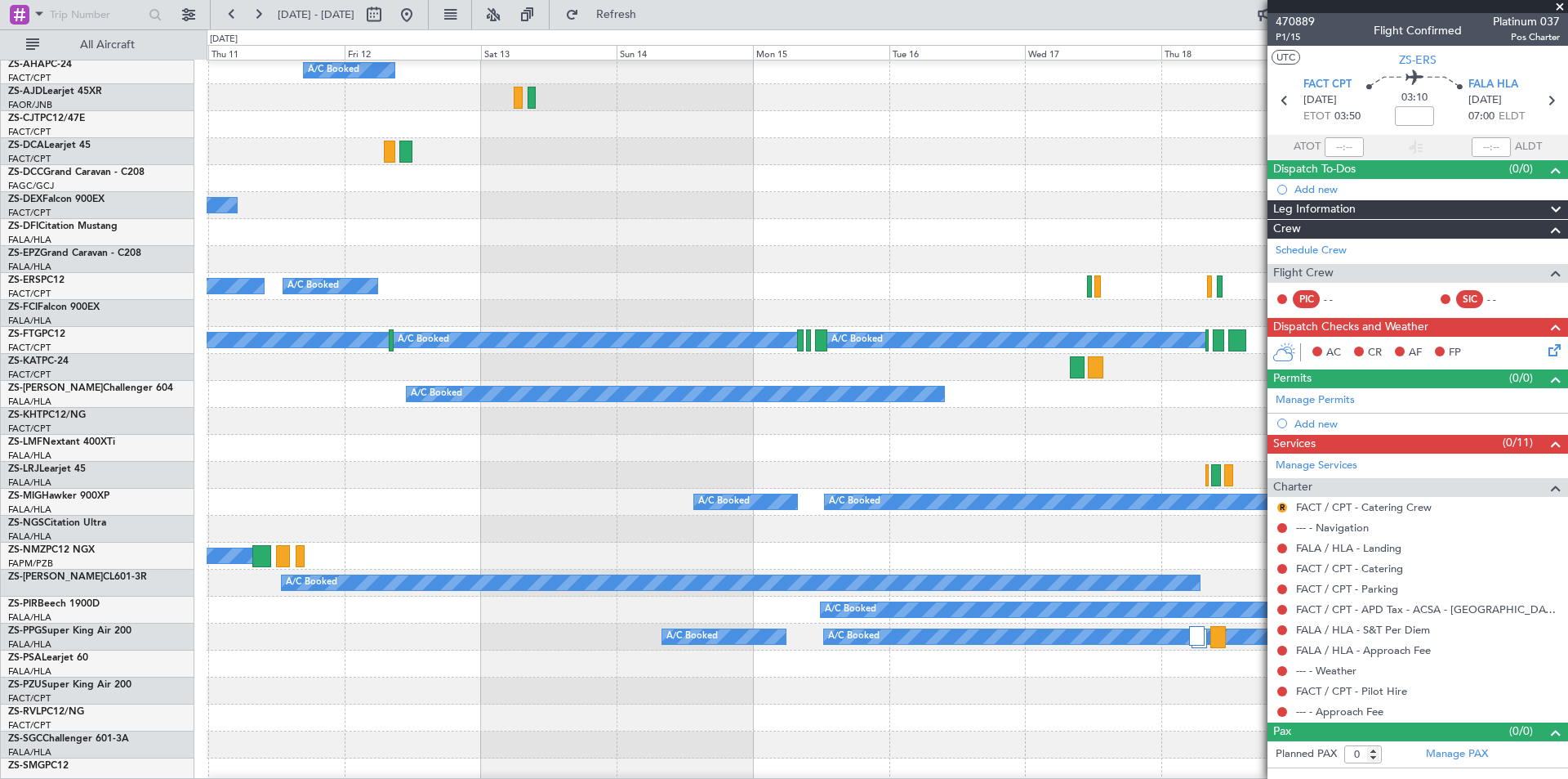
scroll to position [0, 0]
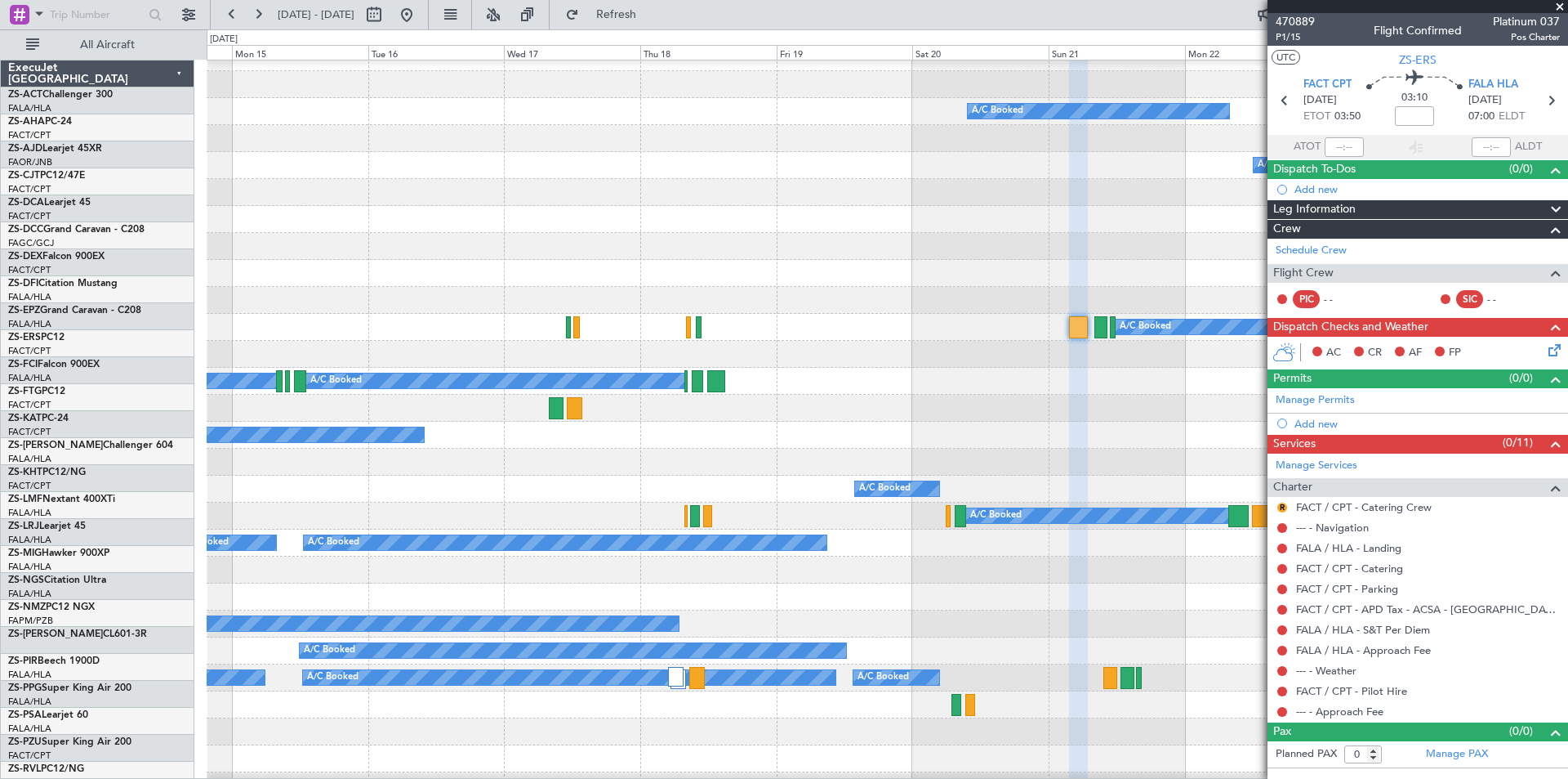
click at [495, 206] on div at bounding box center [887, 219] width 1361 height 27
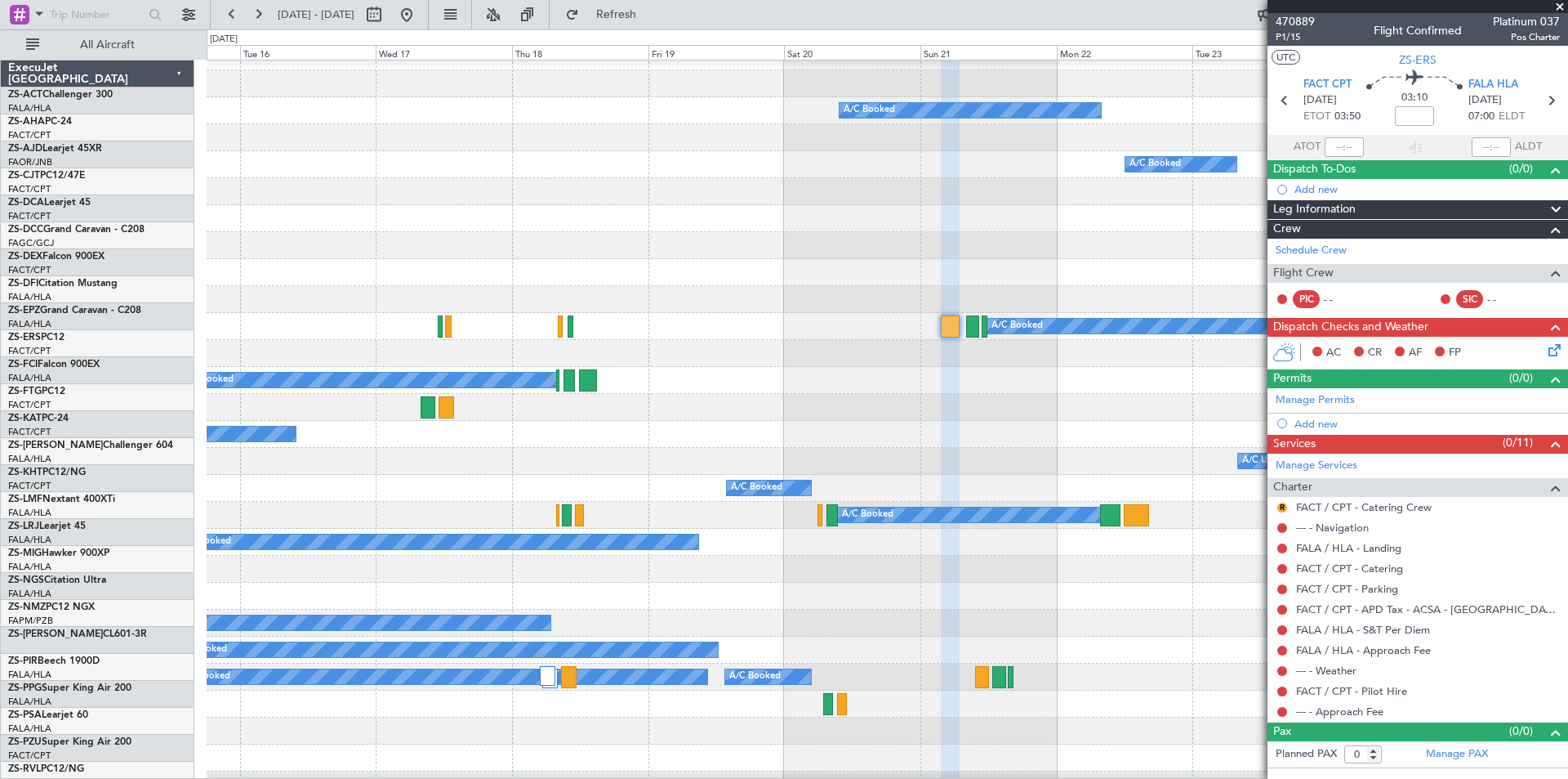
scroll to position [17, 0]
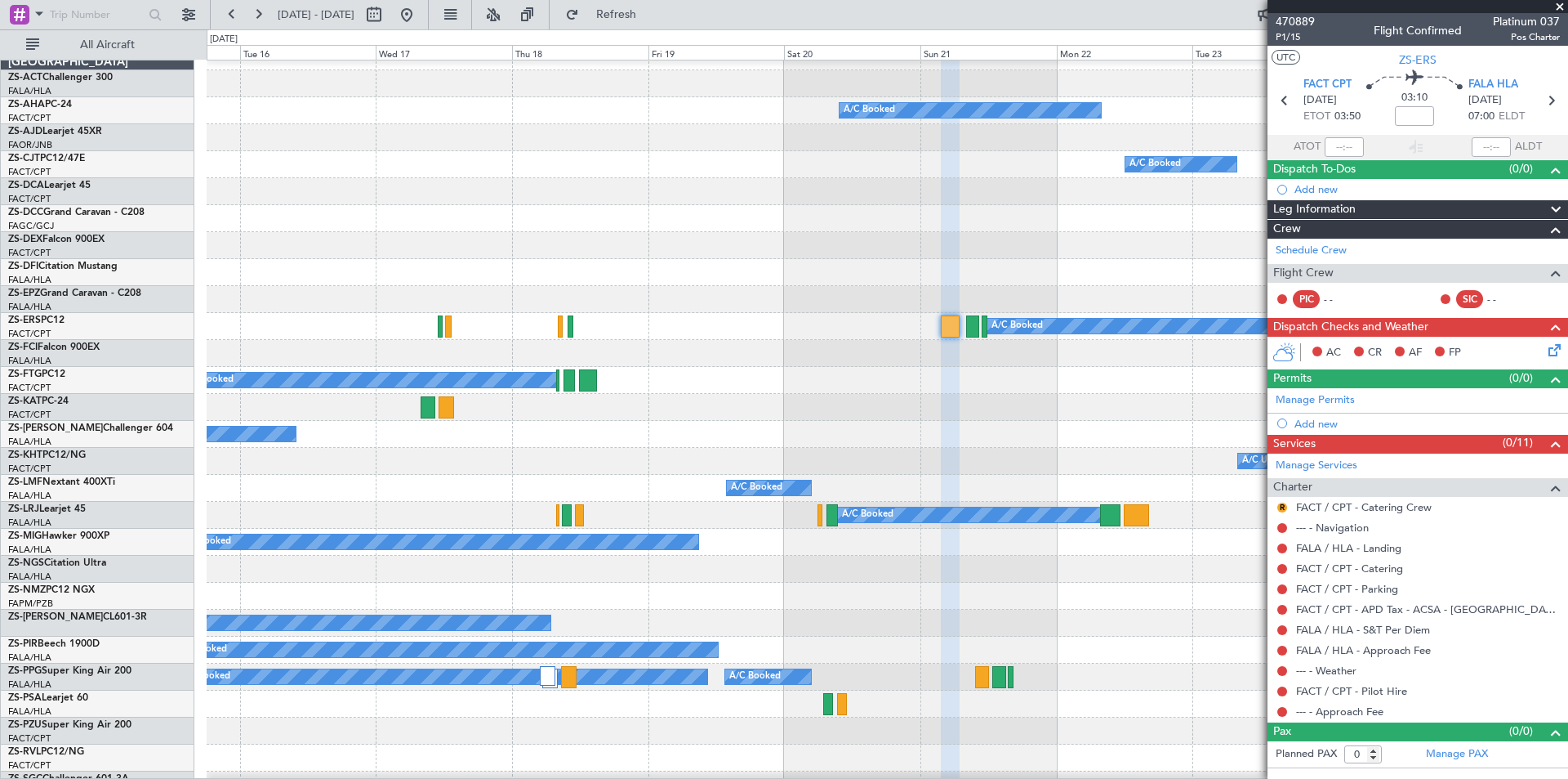
click at [617, 269] on div "A/C Booked Planned Maint A/C Booked A/C Booked A/C Booked A/C Booked A/C Booked…" at bounding box center [887, 717] width 1361 height 1348
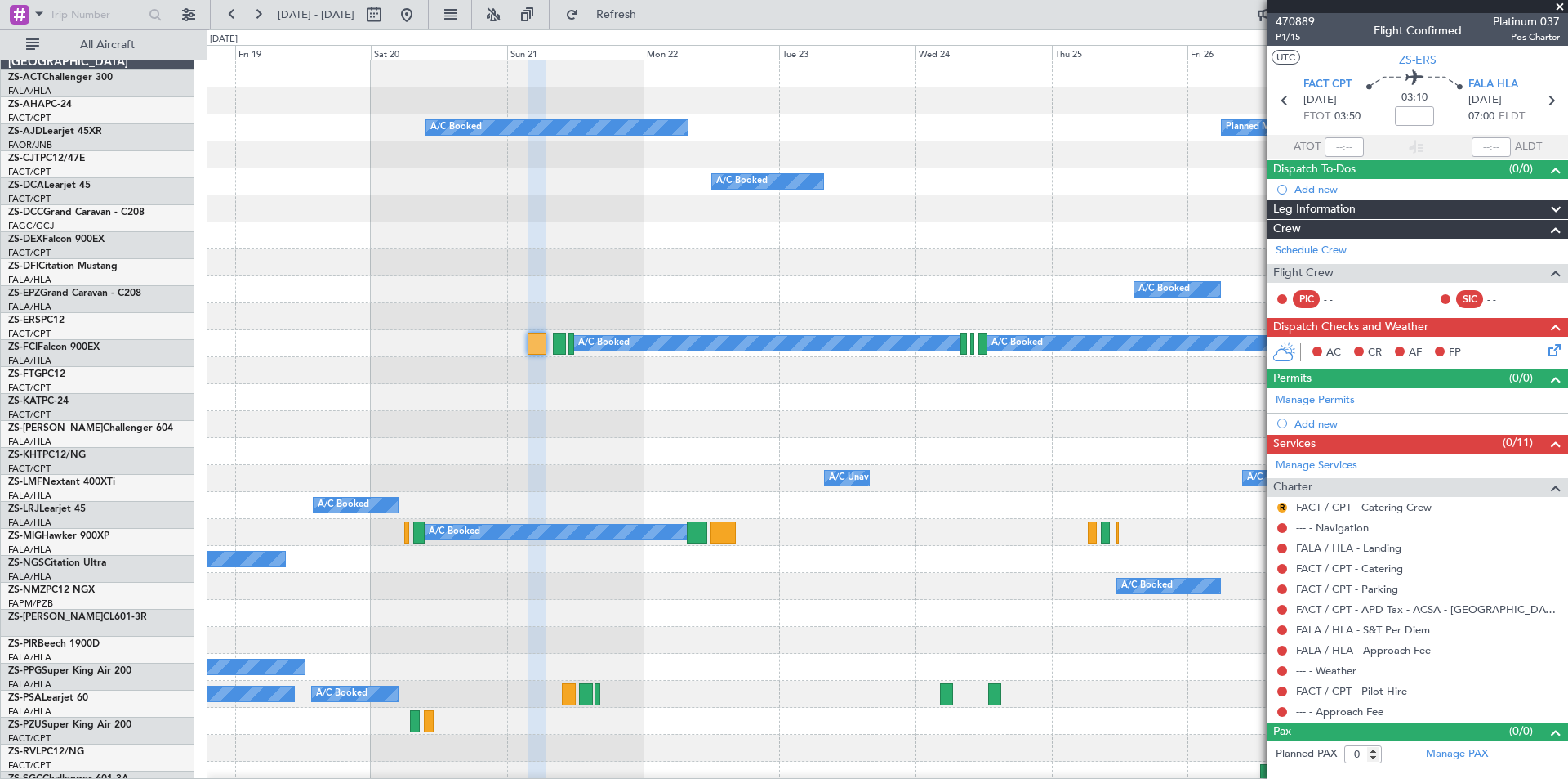
scroll to position [0, 0]
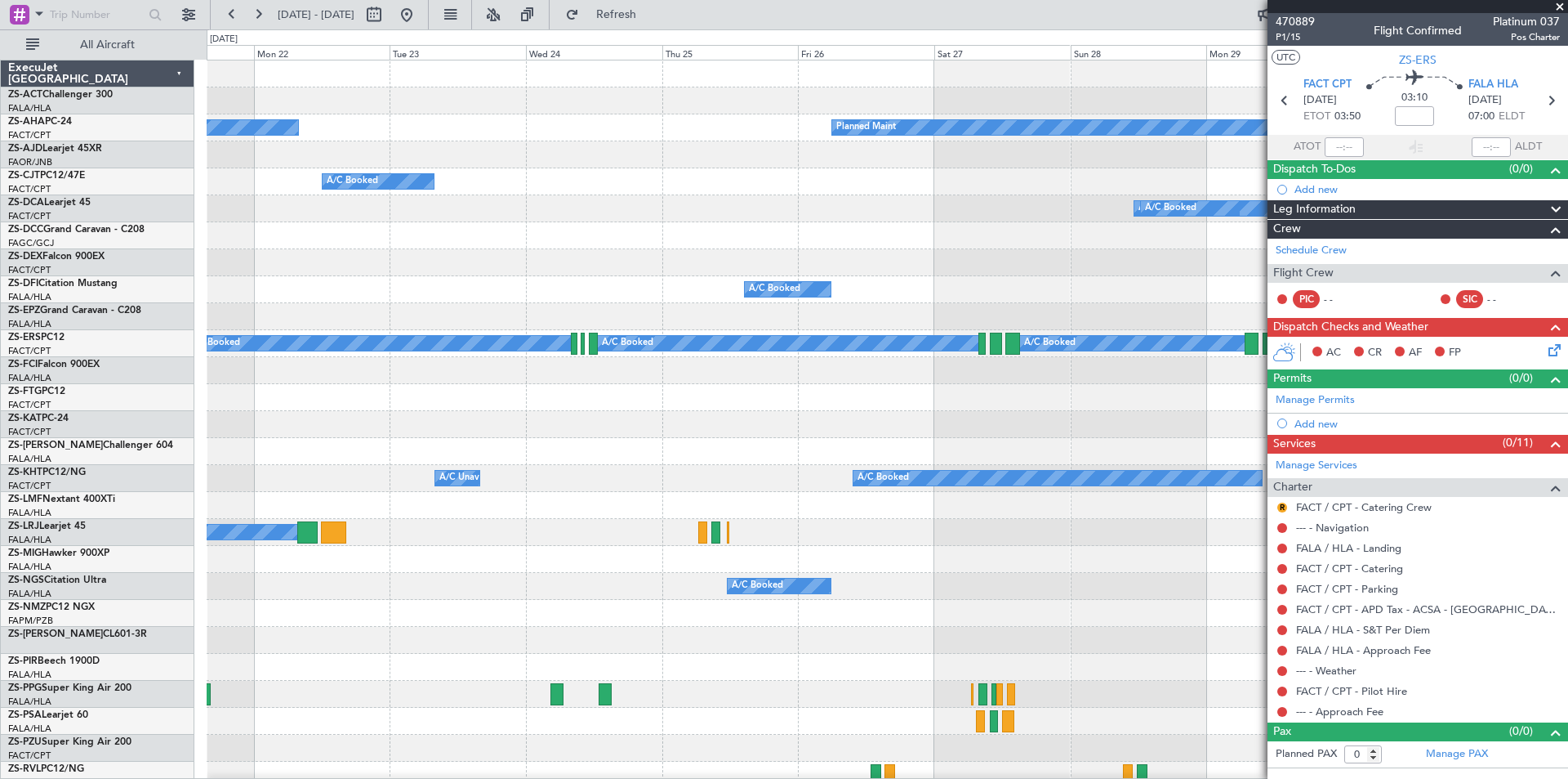
click at [613, 262] on div "A/C Booked Planned Maint A/C Booked A/C Booked A/C Booked A/C Booked A/C Booked…" at bounding box center [887, 734] width 1361 height 1348
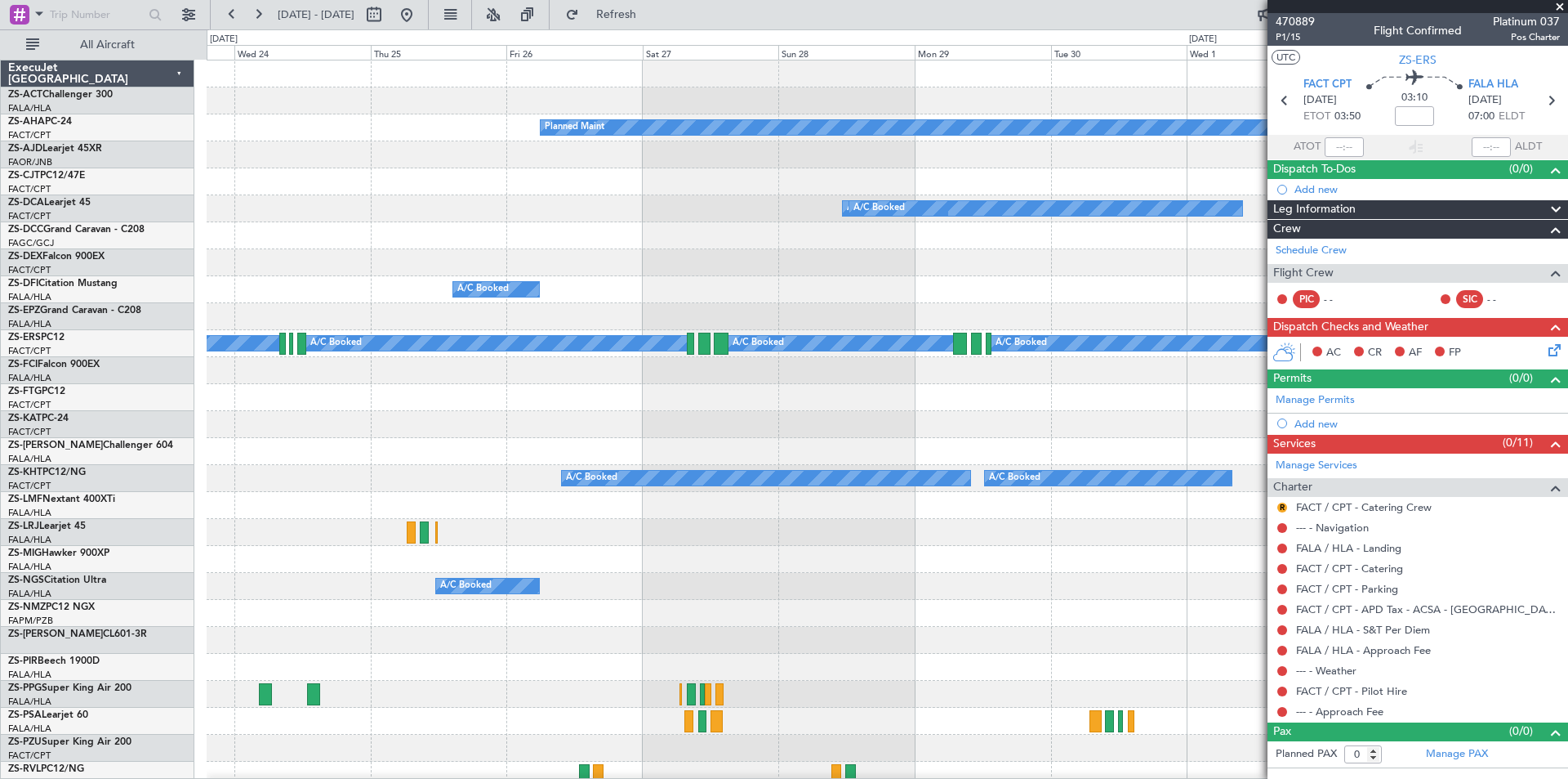
click at [759, 224] on div "Planned Maint A/C Booked A/C Booked A/C Booked A/C Booked A/C Booked A/C Booked…" at bounding box center [887, 734] width 1361 height 1348
